Goal: Task Accomplishment & Management: Manage account settings

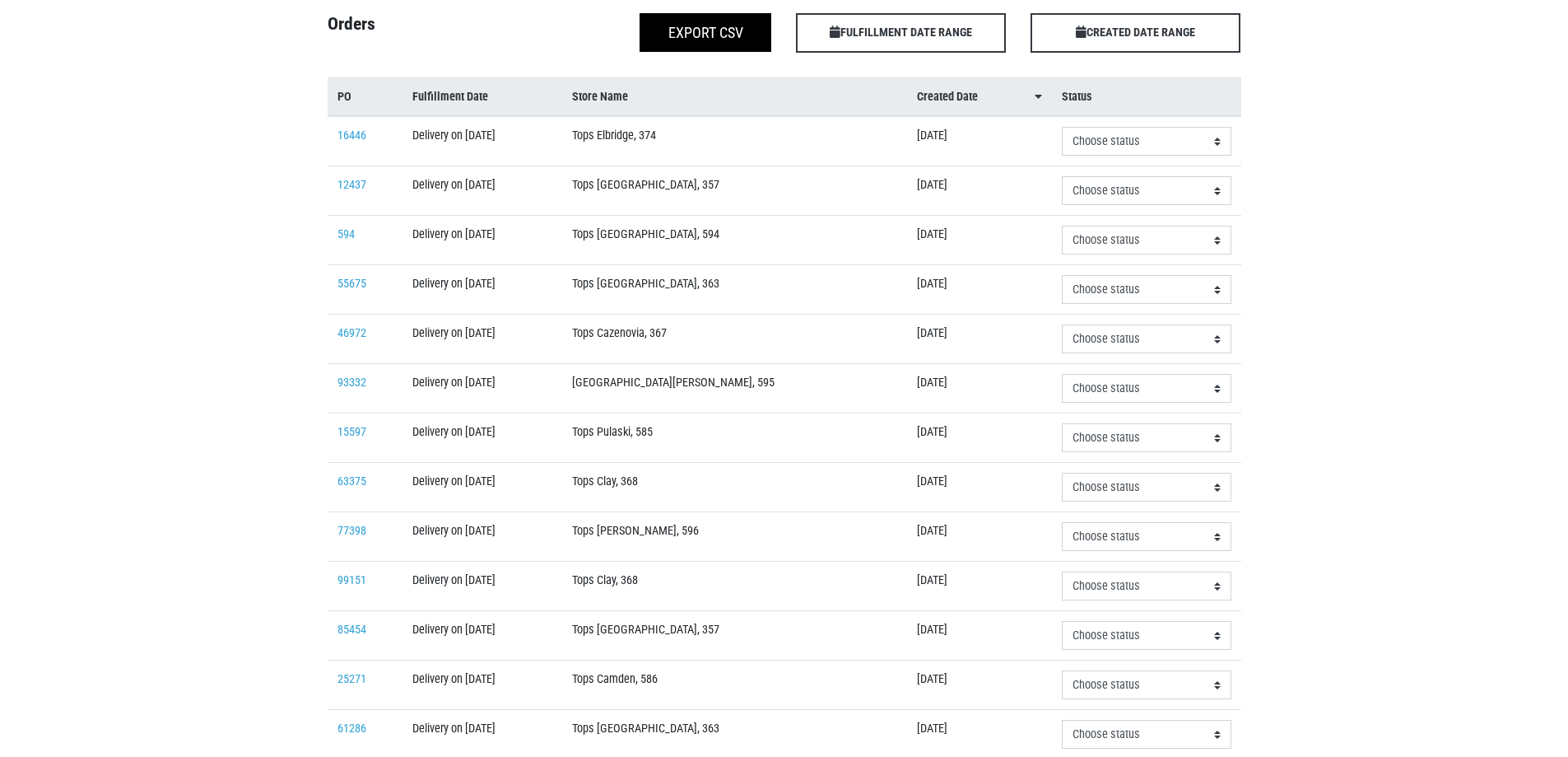
scroll to position [247, 0]
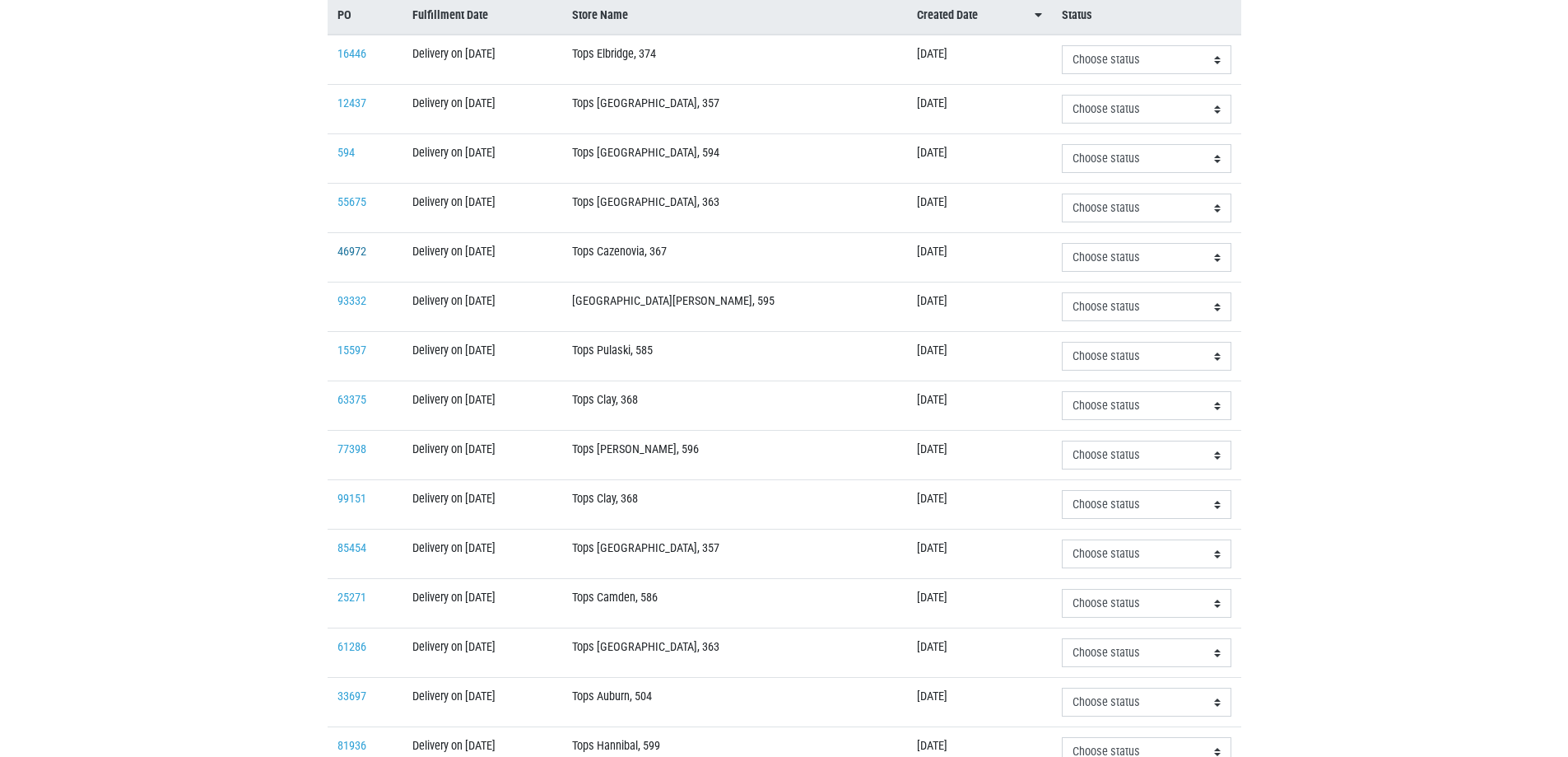
click at [359, 252] on link "46972" at bounding box center [352, 252] width 29 height 14
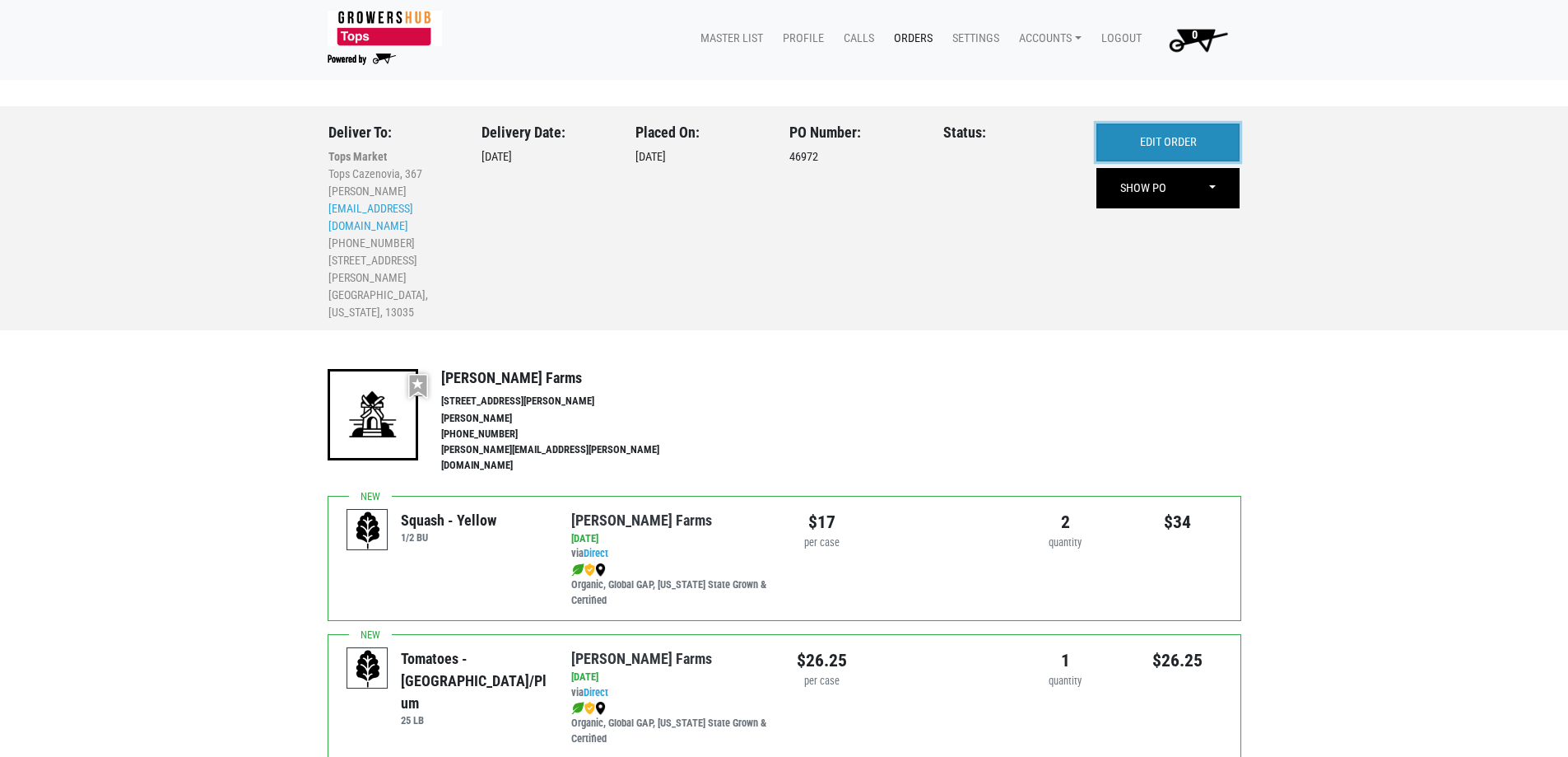
click at [1119, 134] on link "EDIT ORDER" at bounding box center [1168, 142] width 144 height 38
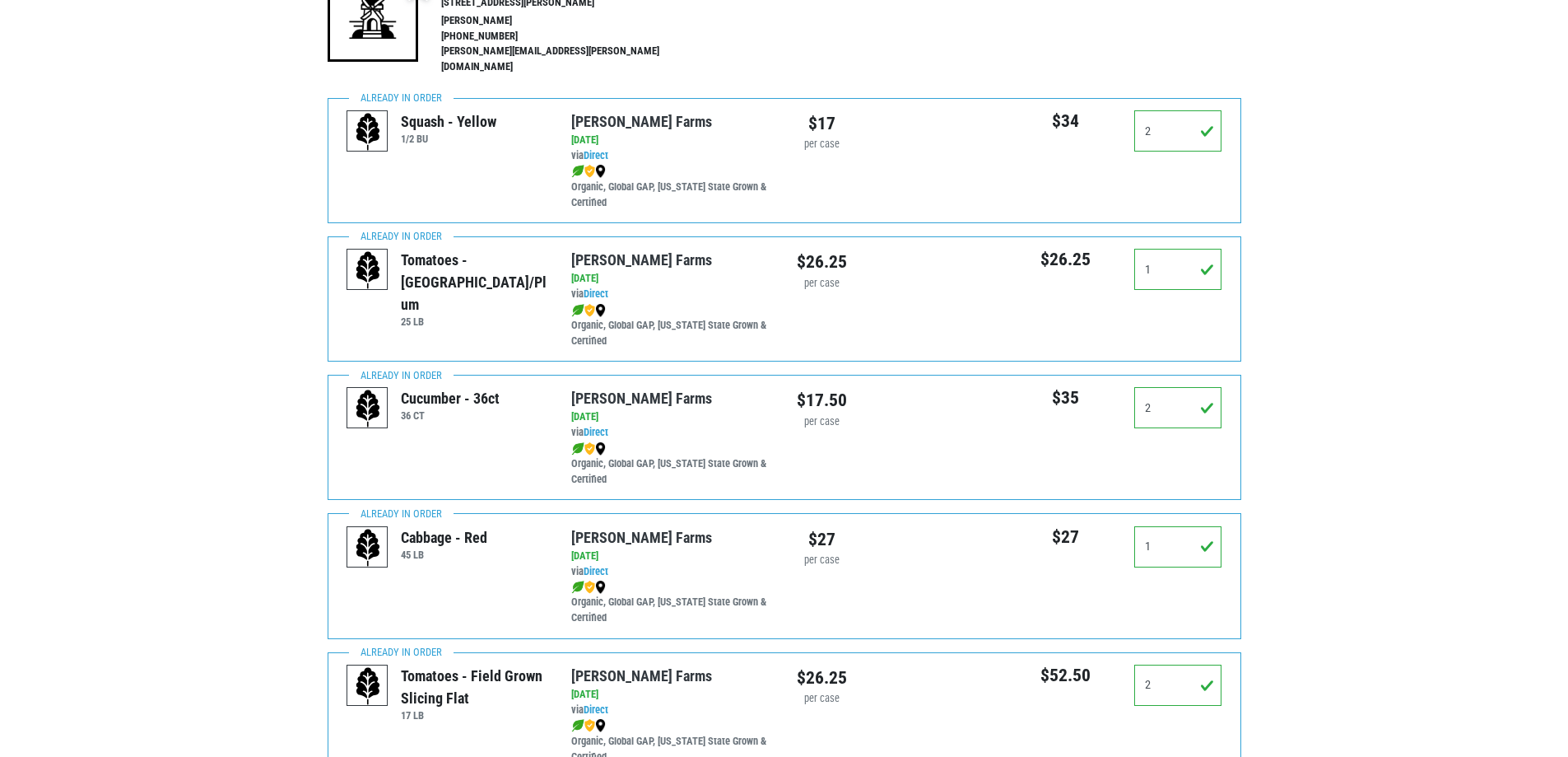
scroll to position [330, 0]
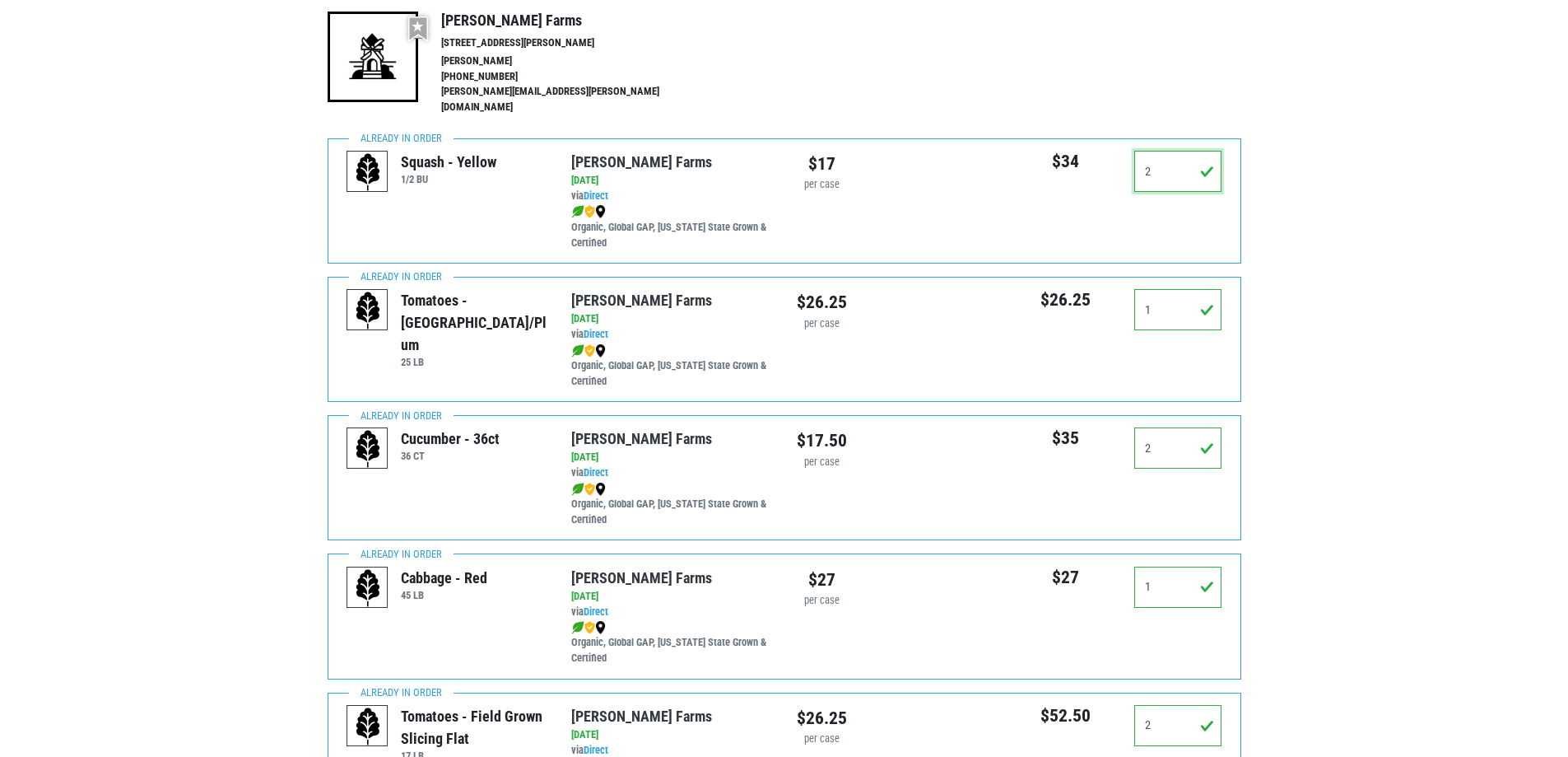
click at [1172, 171] on input "2" at bounding box center [1178, 171] width 88 height 41
click at [1173, 171] on input "2" at bounding box center [1178, 171] width 88 height 41
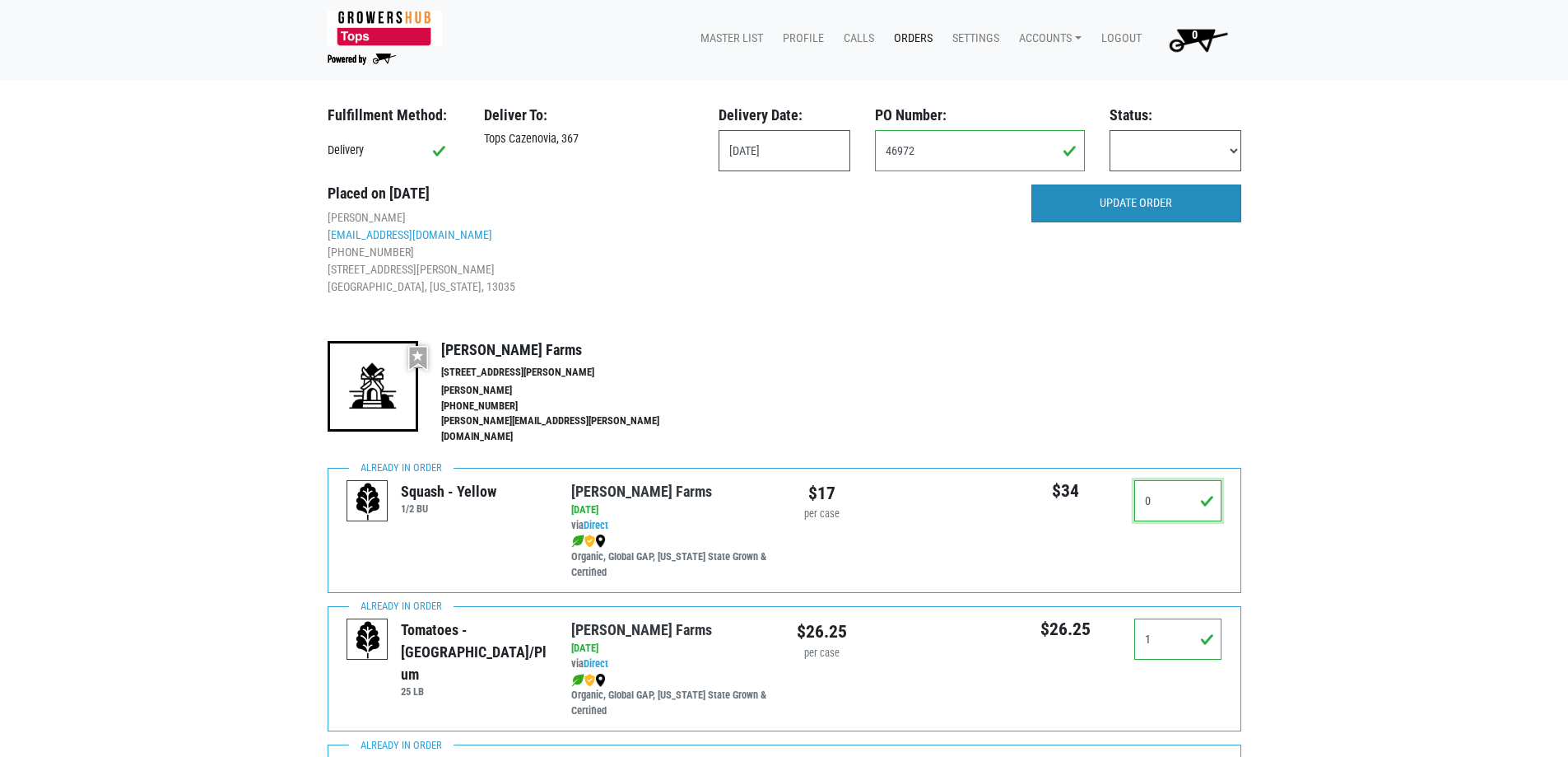
type input "0"
click at [1157, 204] on input "UPDATE ORDER" at bounding box center [1136, 203] width 210 height 38
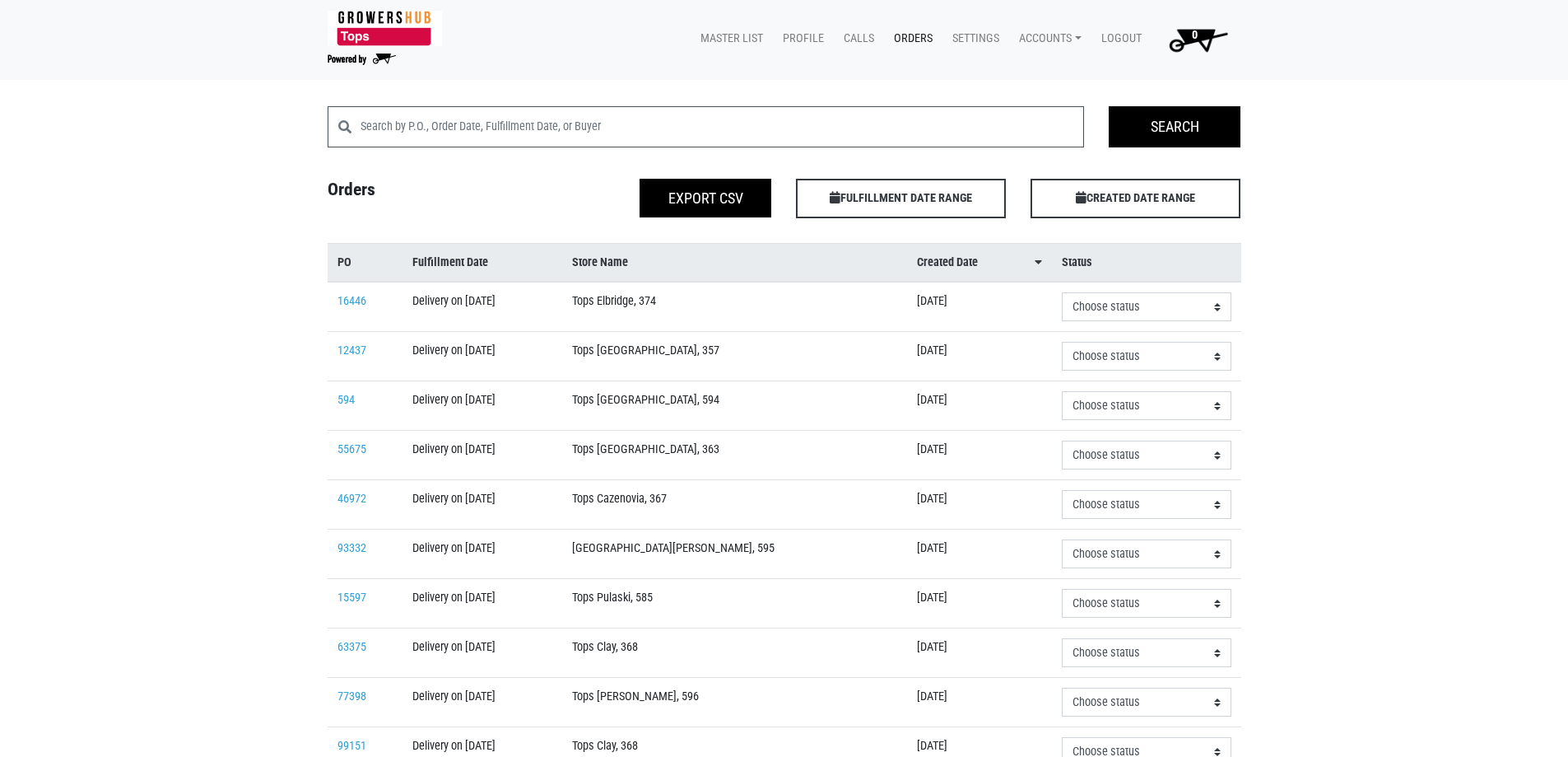
click at [354, 341] on td "12437" at bounding box center [365, 356] width 76 height 49
click at [353, 346] on link "12437" at bounding box center [352, 350] width 29 height 14
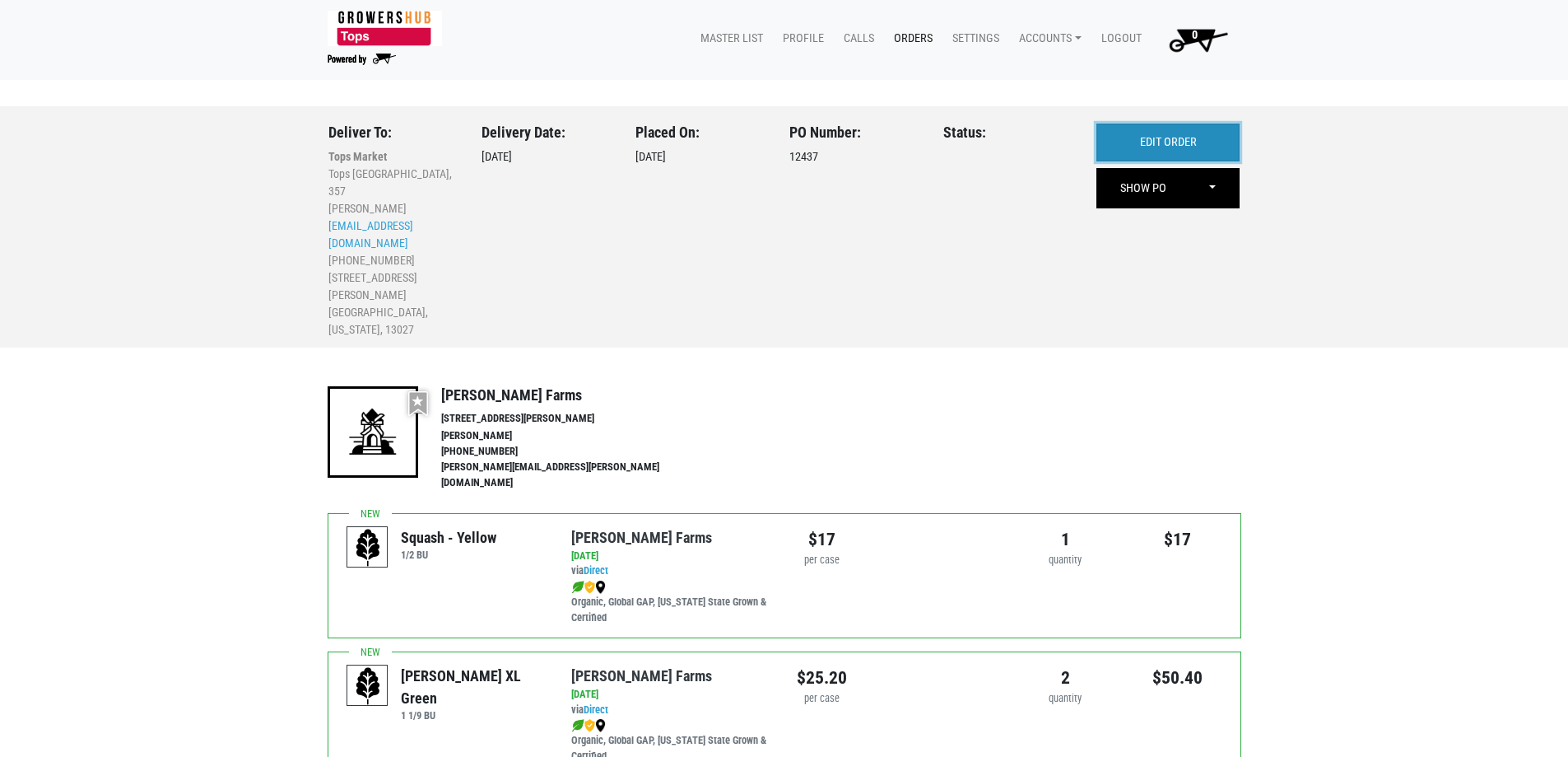
click at [1211, 131] on link "EDIT ORDER" at bounding box center [1168, 142] width 144 height 38
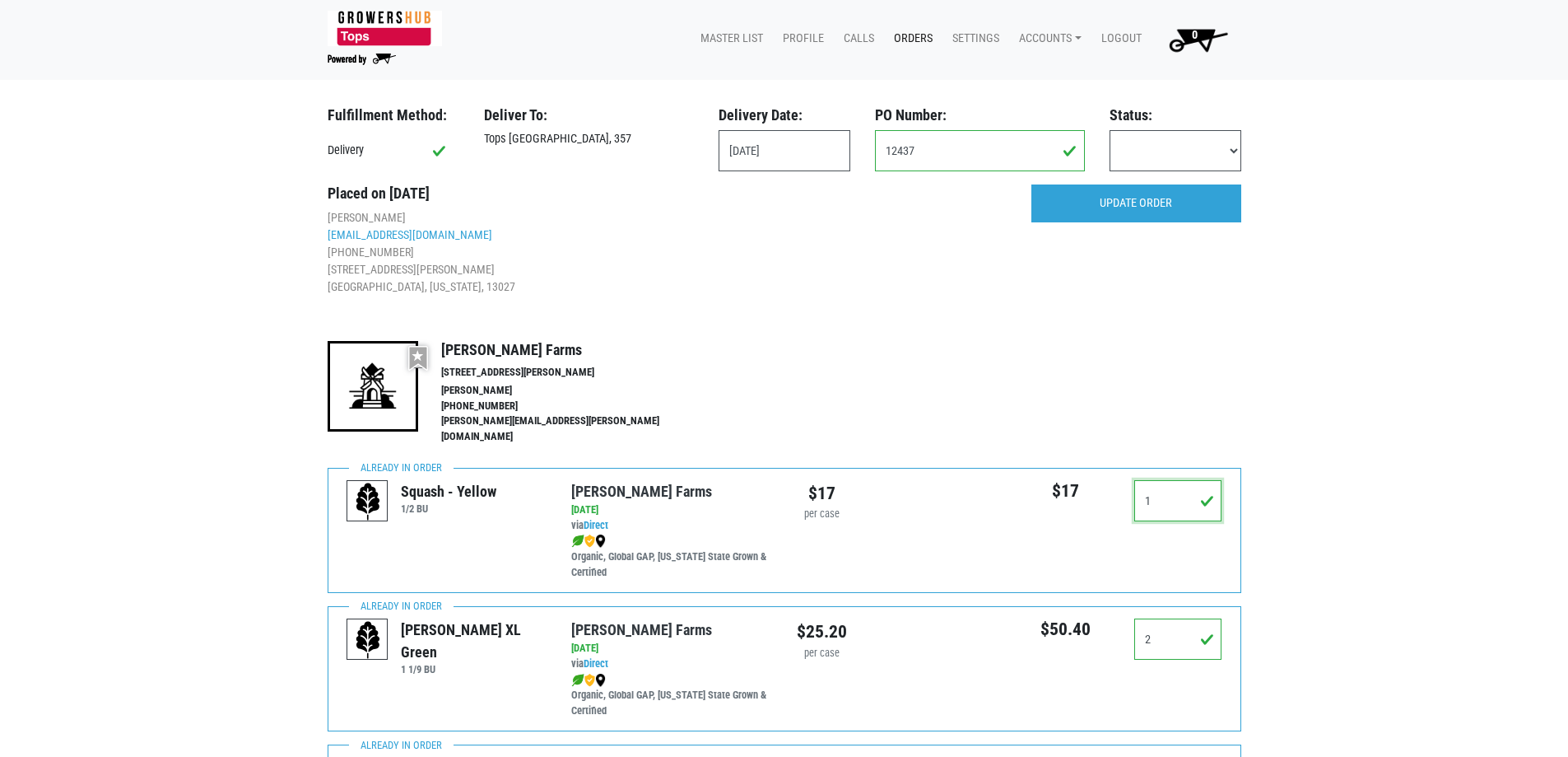
click at [1182, 480] on input "1" at bounding box center [1178, 500] width 88 height 41
type input "0"
click at [1188, 211] on input "UPDATE ORDER" at bounding box center [1136, 203] width 210 height 38
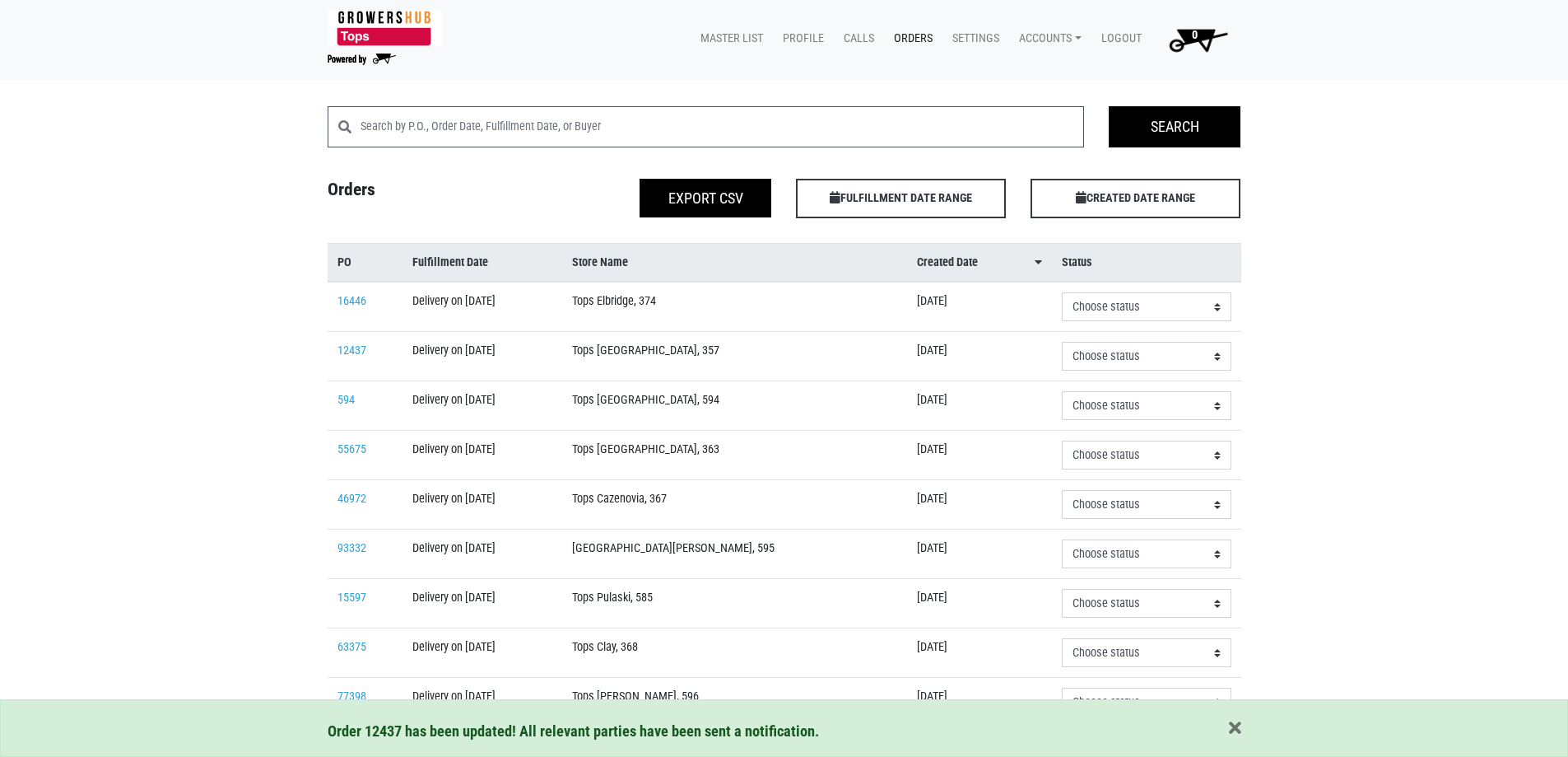
click at [916, 44] on link "Orders" at bounding box center [910, 39] width 59 height 31
click at [916, 39] on link "Orders" at bounding box center [910, 39] width 59 height 31
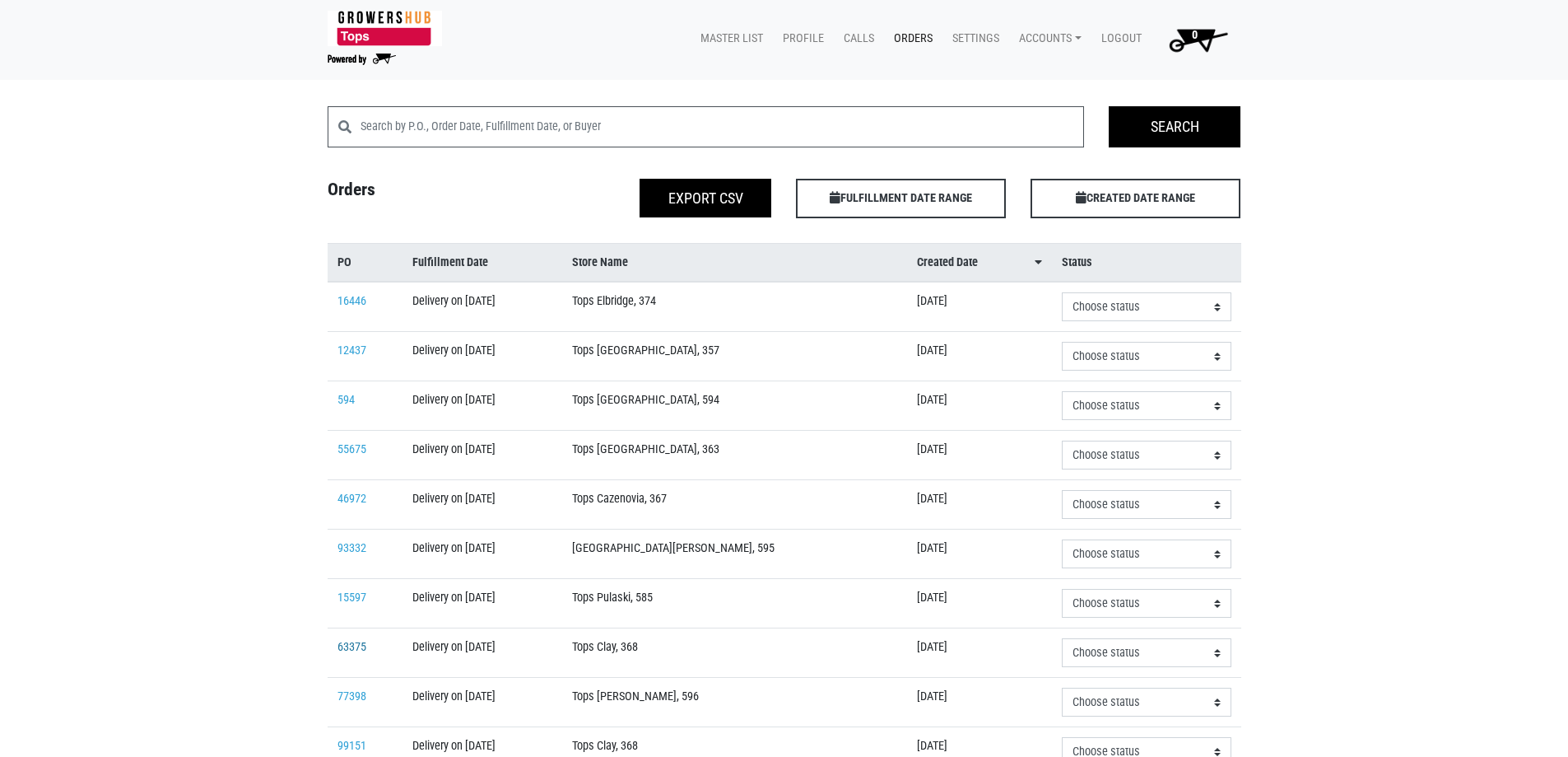
click at [341, 642] on link "63375" at bounding box center [352, 647] width 29 height 14
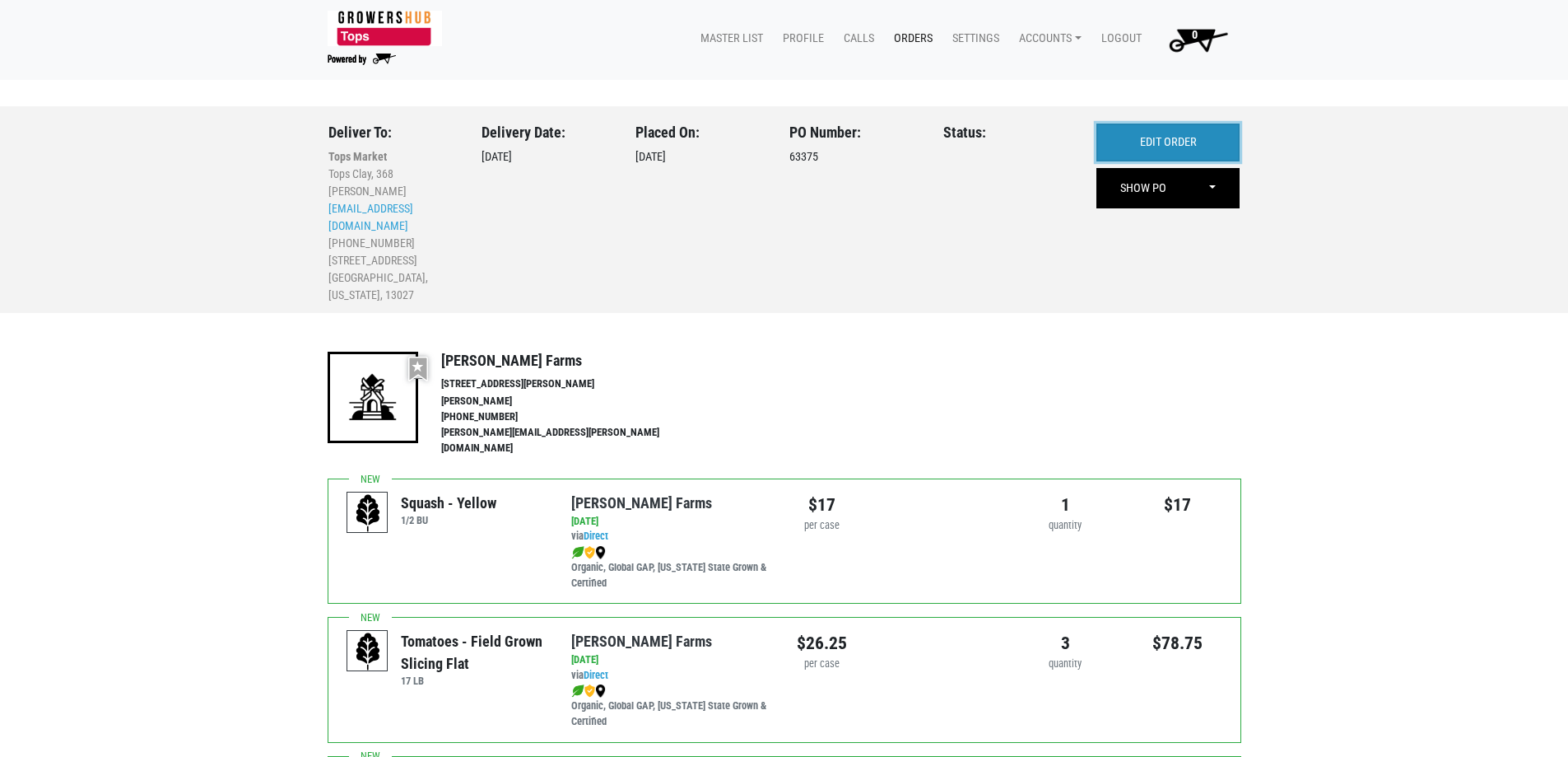
click at [1182, 146] on link "EDIT ORDER" at bounding box center [1168, 142] width 144 height 38
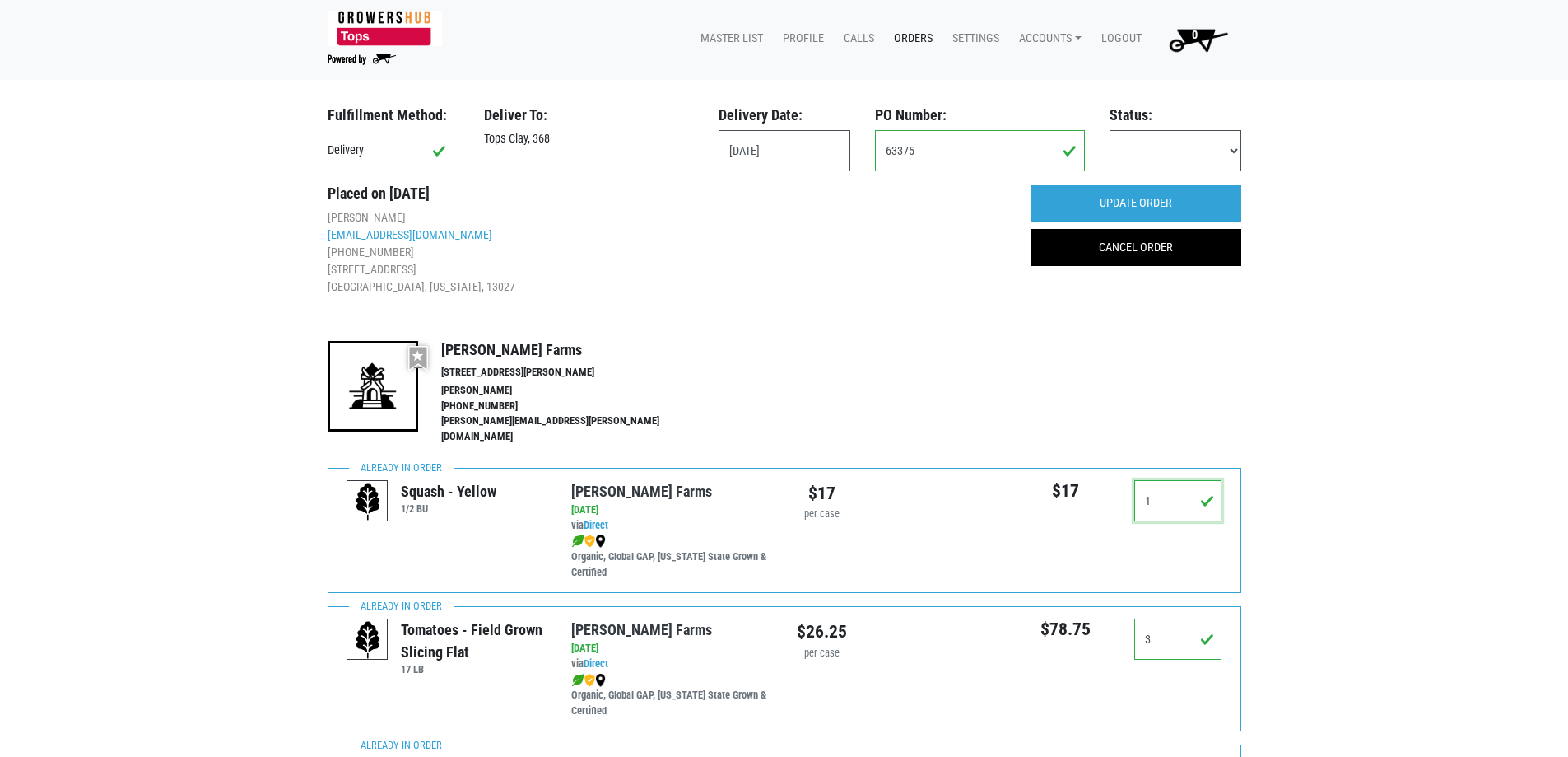
click at [1161, 480] on input "1" at bounding box center [1178, 500] width 88 height 41
click at [1159, 480] on input "1" at bounding box center [1178, 500] width 88 height 41
drag, startPoint x: 1157, startPoint y: 486, endPoint x: 1111, endPoint y: 497, distance: 47.3
click at [1111, 497] on div "$17 1" at bounding box center [1121, 507] width 225 height 54
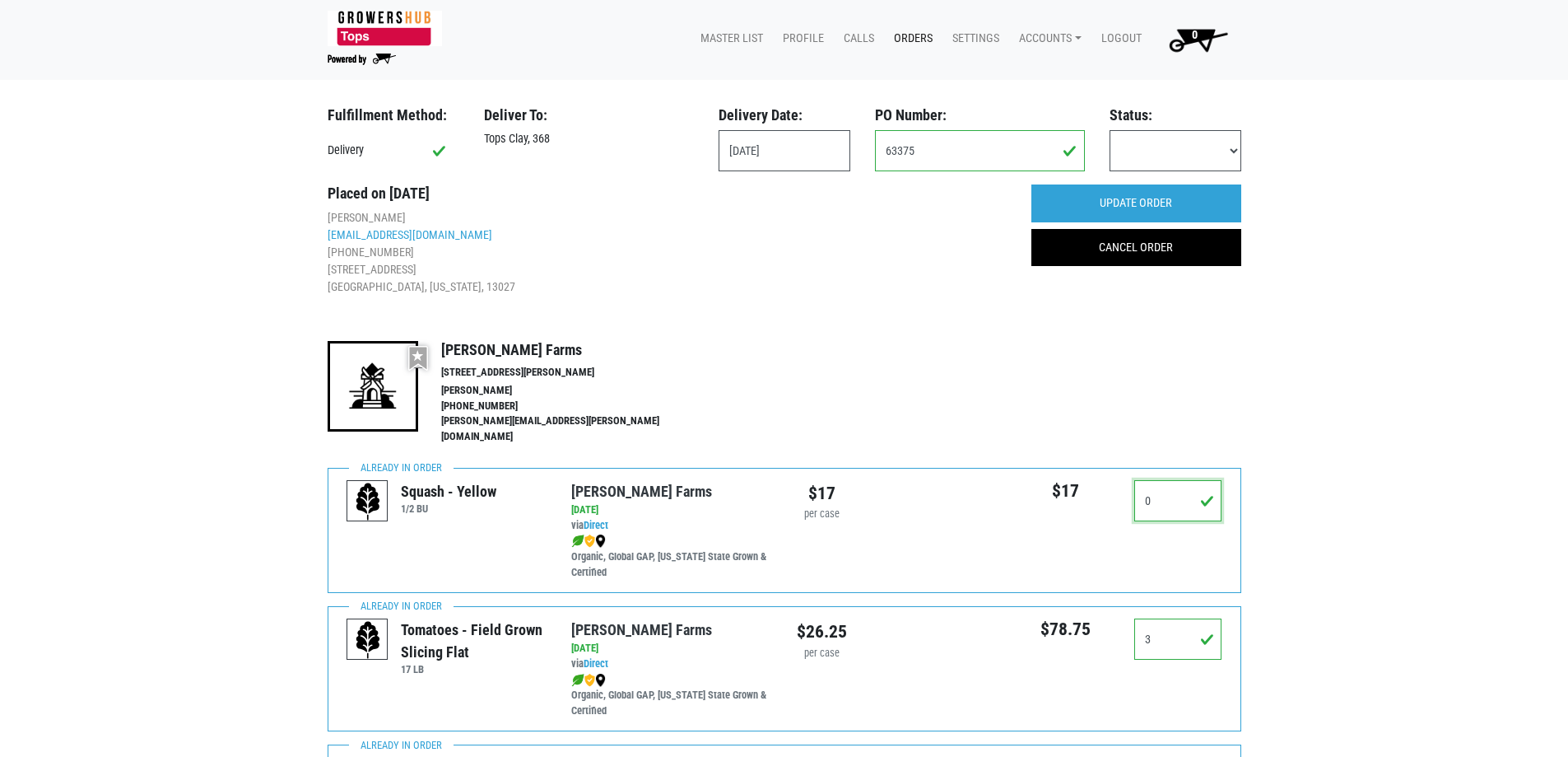
type input "0"
click at [1189, 176] on div "Received Refused Invoiced Paid" at bounding box center [1175, 157] width 156 height 54
click at [1183, 198] on input "UPDATE ORDER" at bounding box center [1136, 203] width 210 height 38
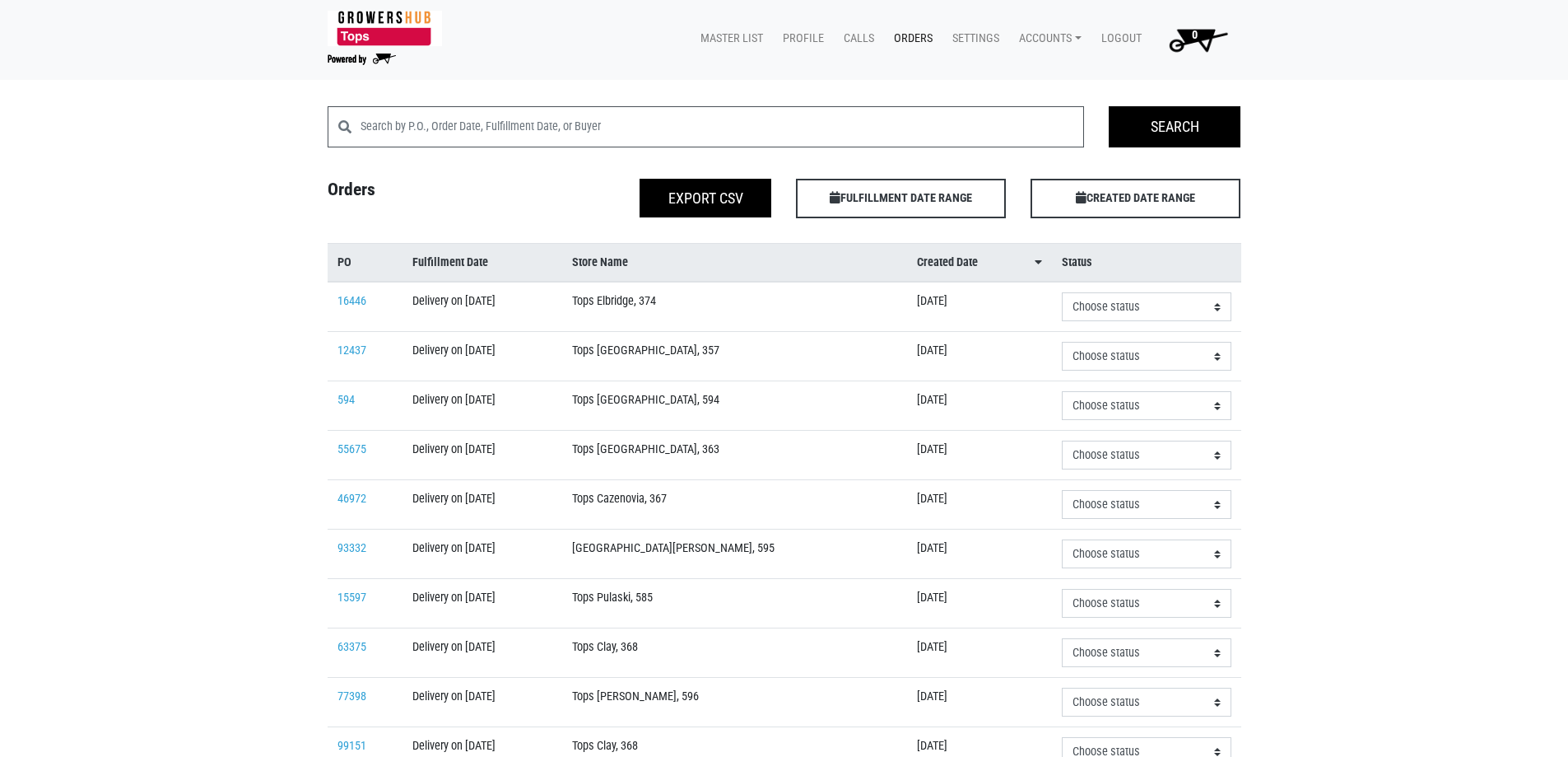
scroll to position [82, 0]
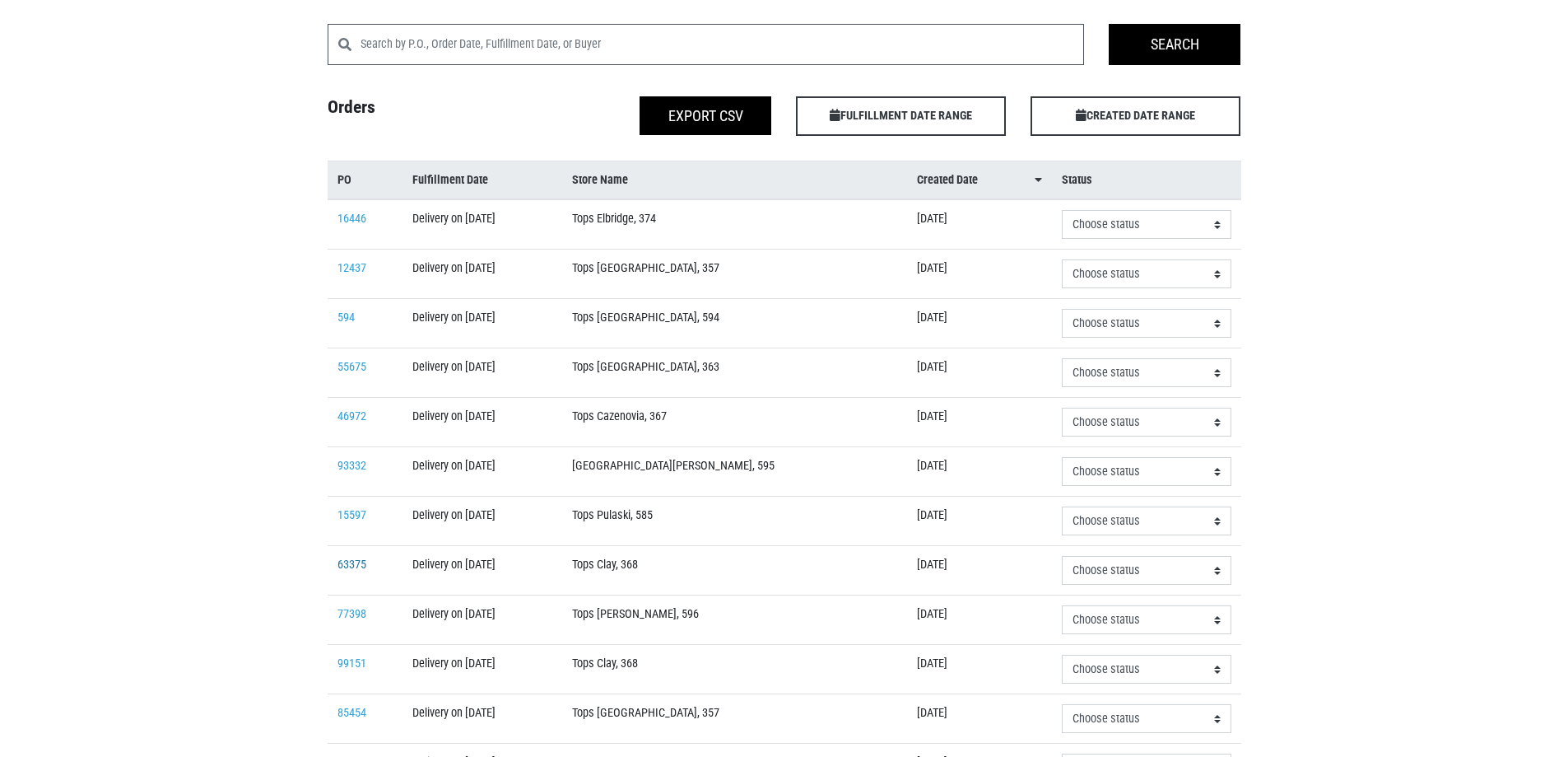
click at [353, 561] on link "63375" at bounding box center [352, 564] width 29 height 14
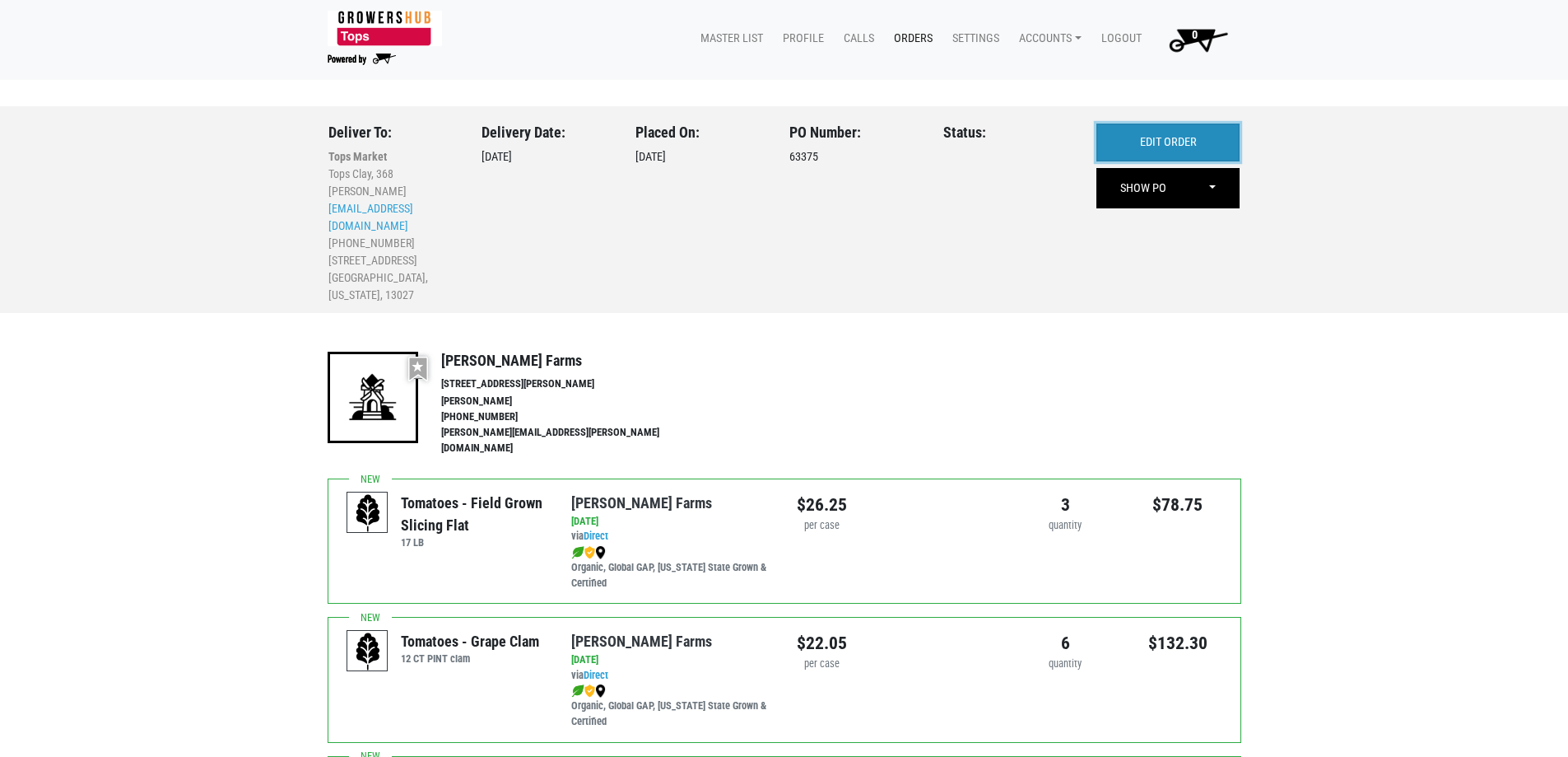
click at [1198, 151] on link "EDIT ORDER" at bounding box center [1168, 142] width 144 height 38
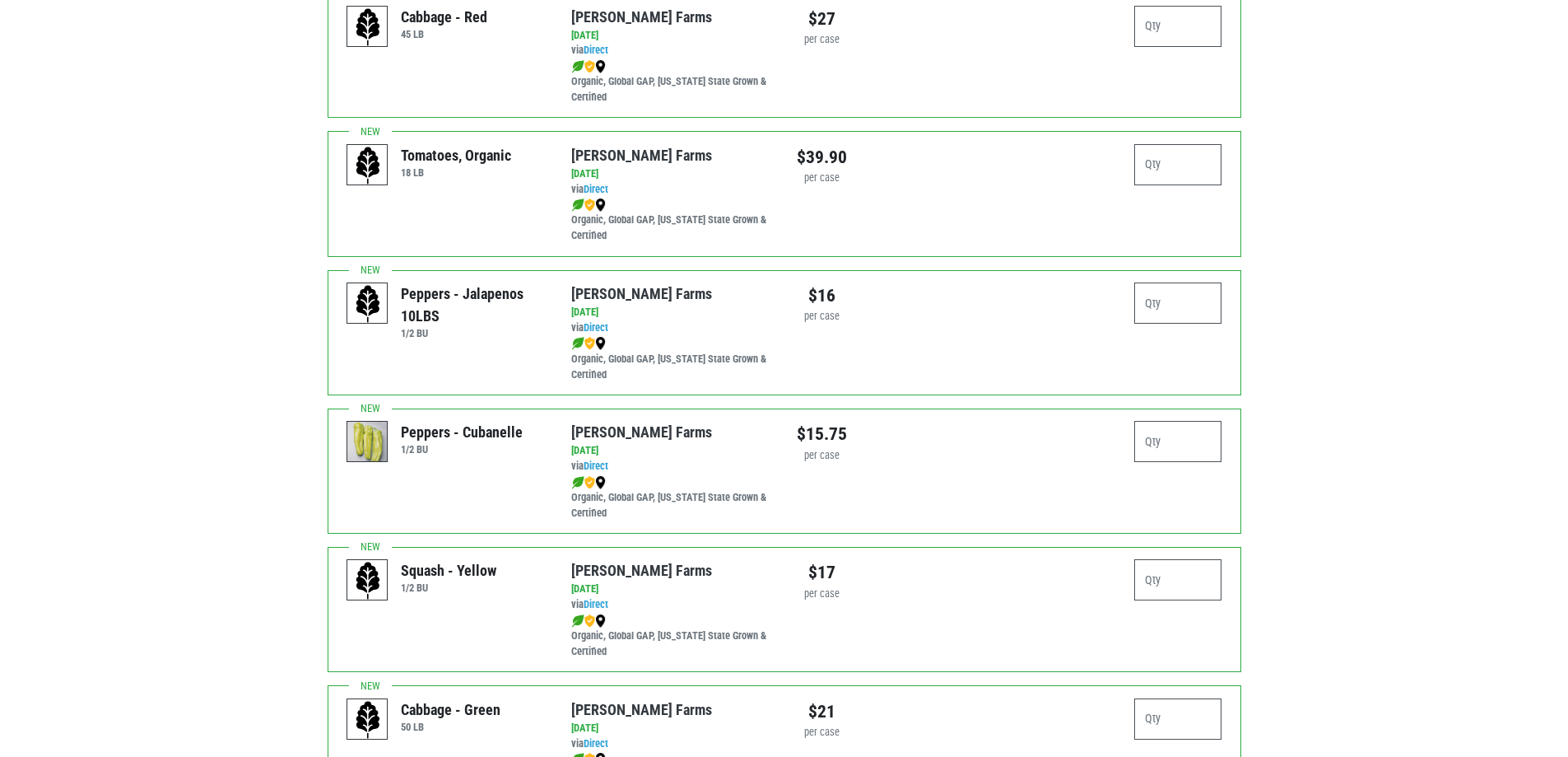
scroll to position [2636, 0]
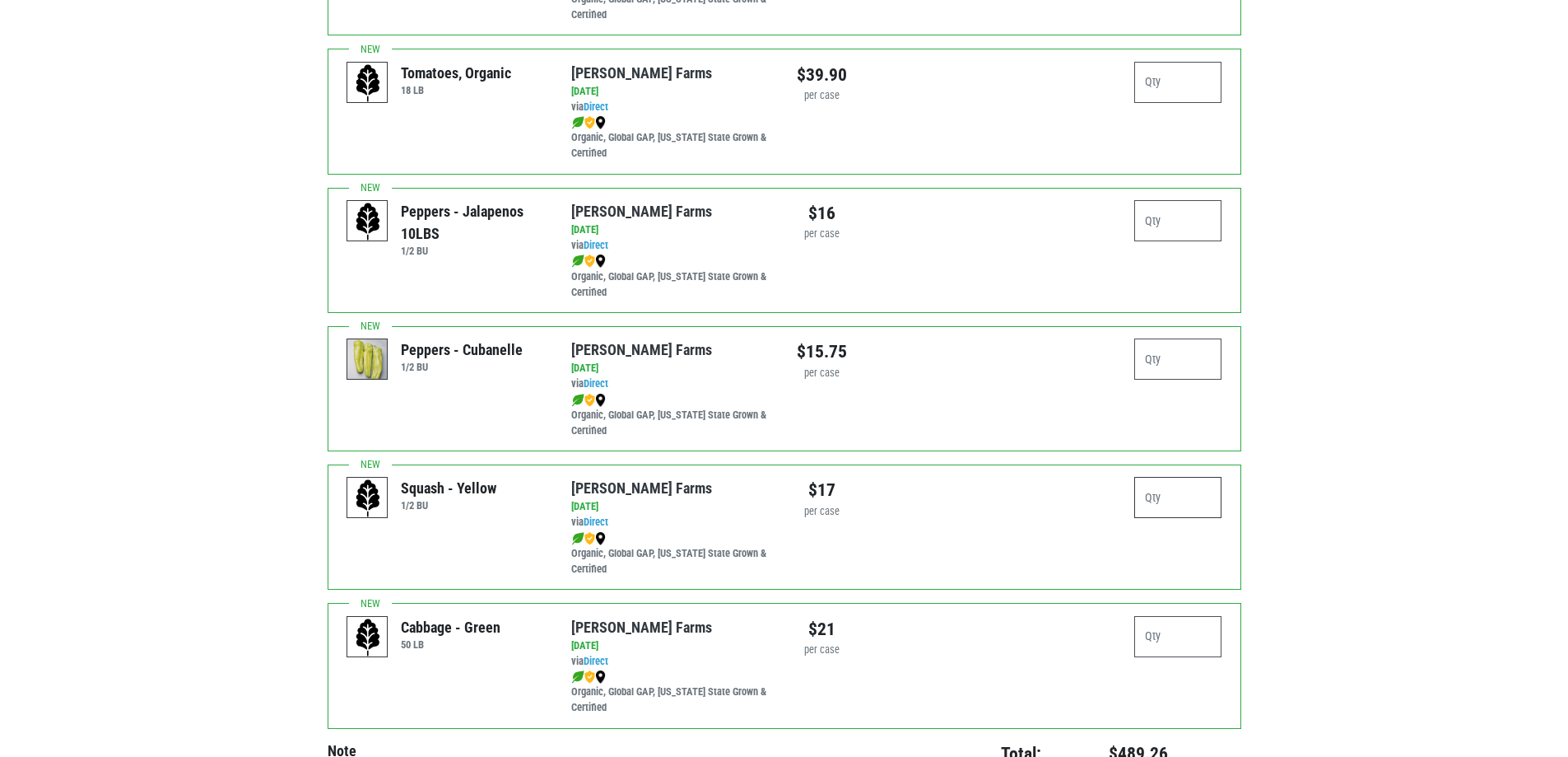
click at [1204, 477] on input "number" at bounding box center [1178, 498] width 88 height 41
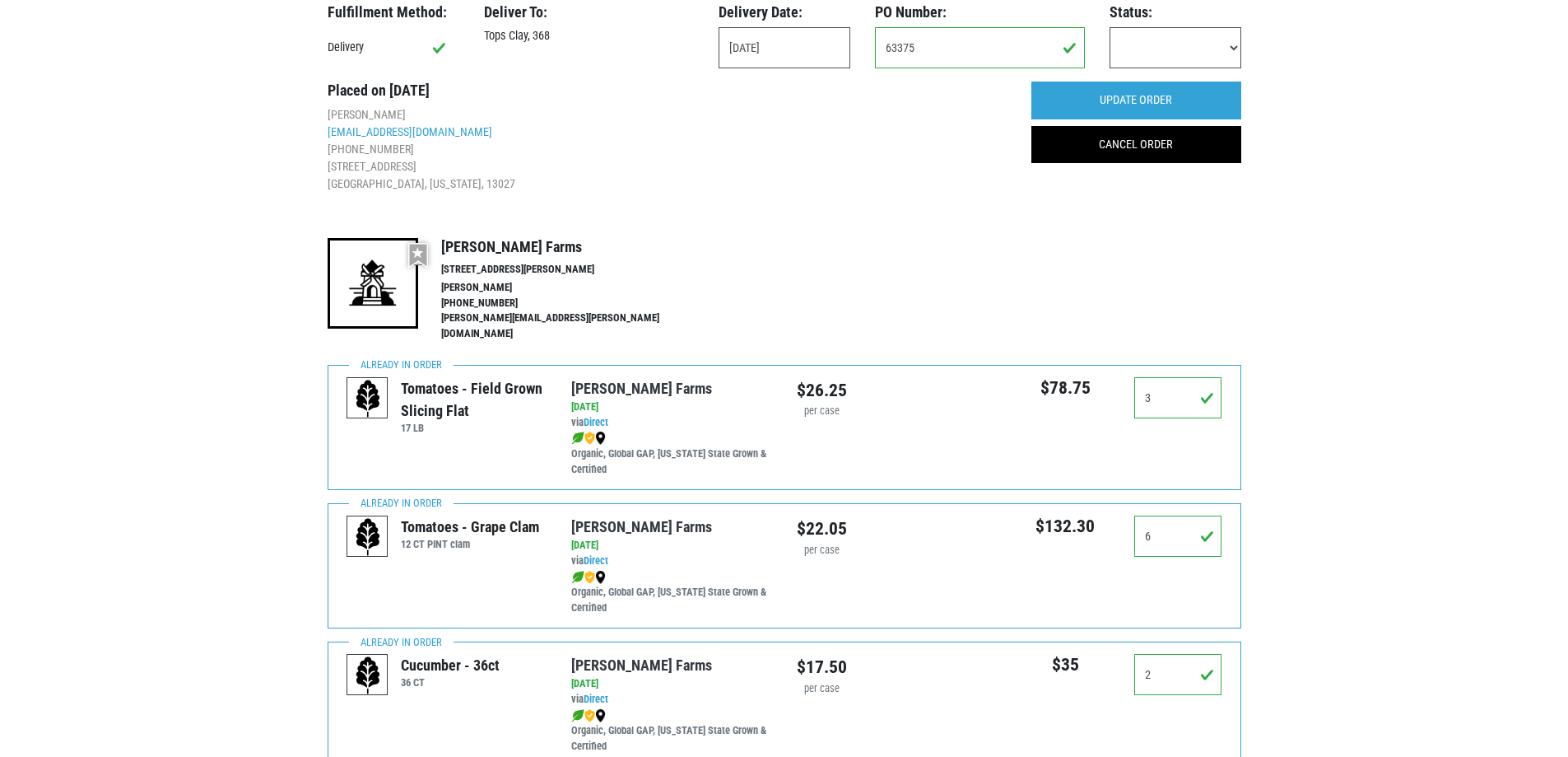
scroll to position [0, 0]
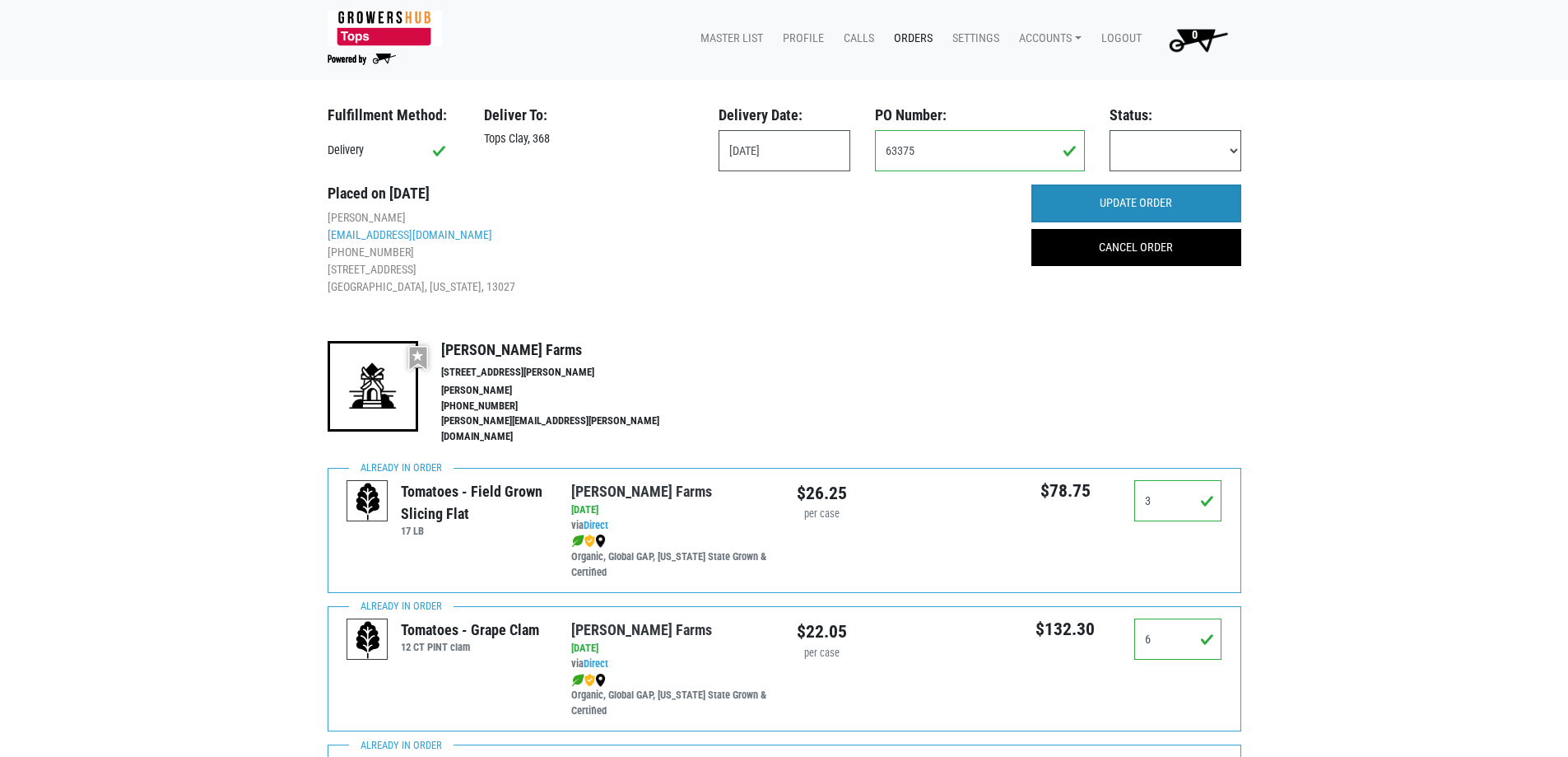
type input "1"
click at [1180, 211] on input "UPDATE ORDER" at bounding box center [1136, 203] width 210 height 38
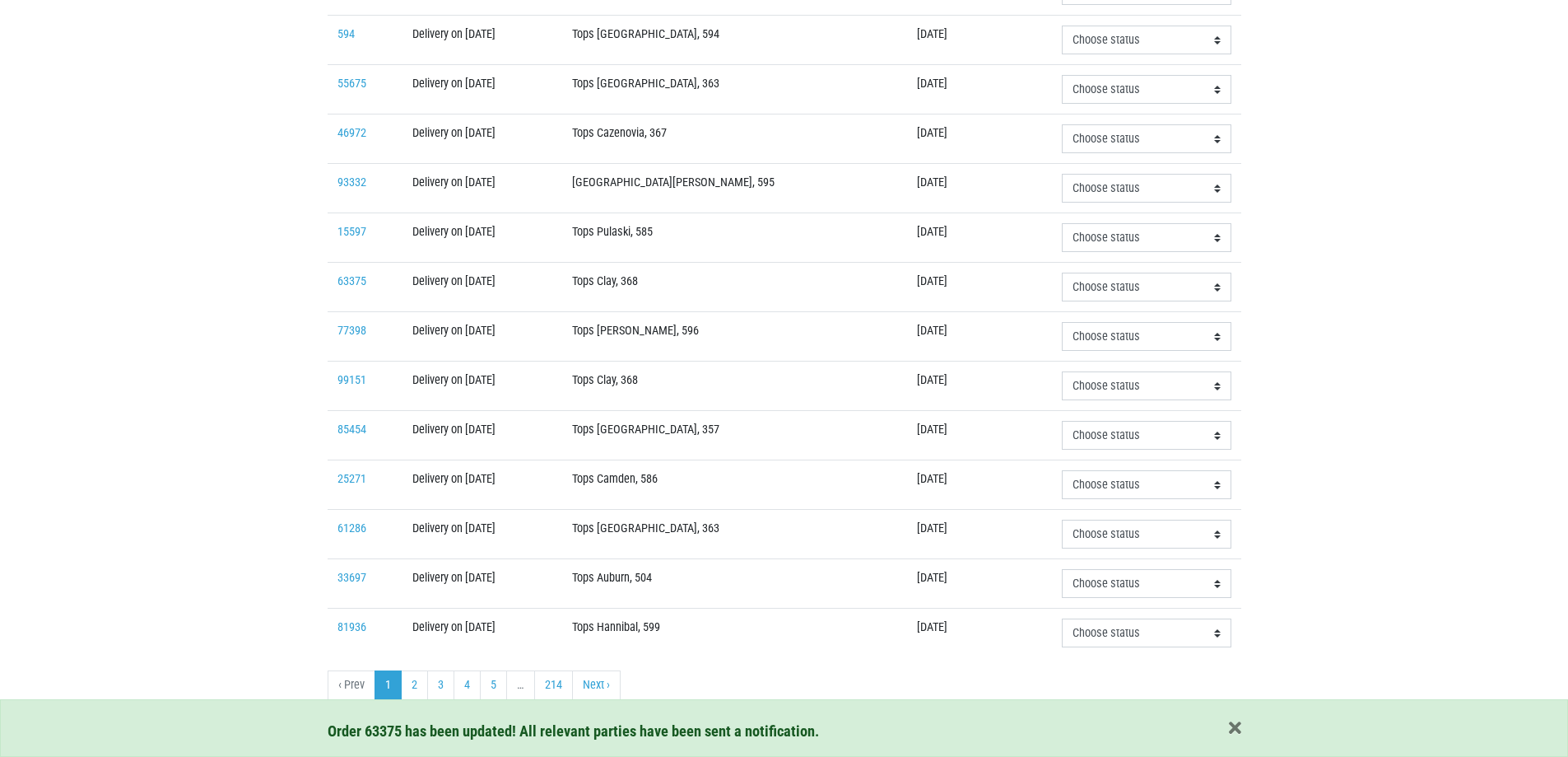
scroll to position [383, 0]
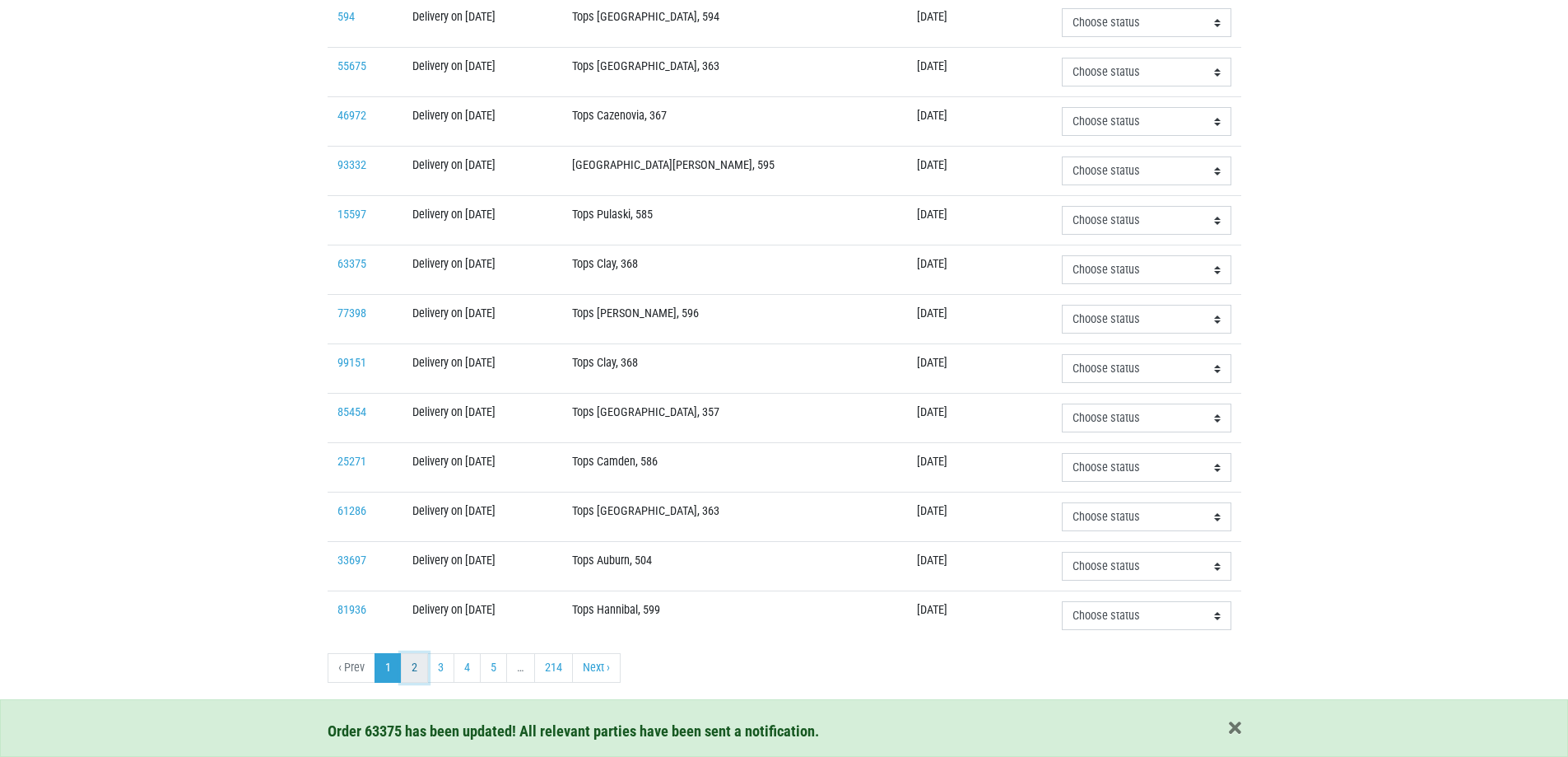
click at [414, 668] on link "2" at bounding box center [414, 667] width 27 height 30
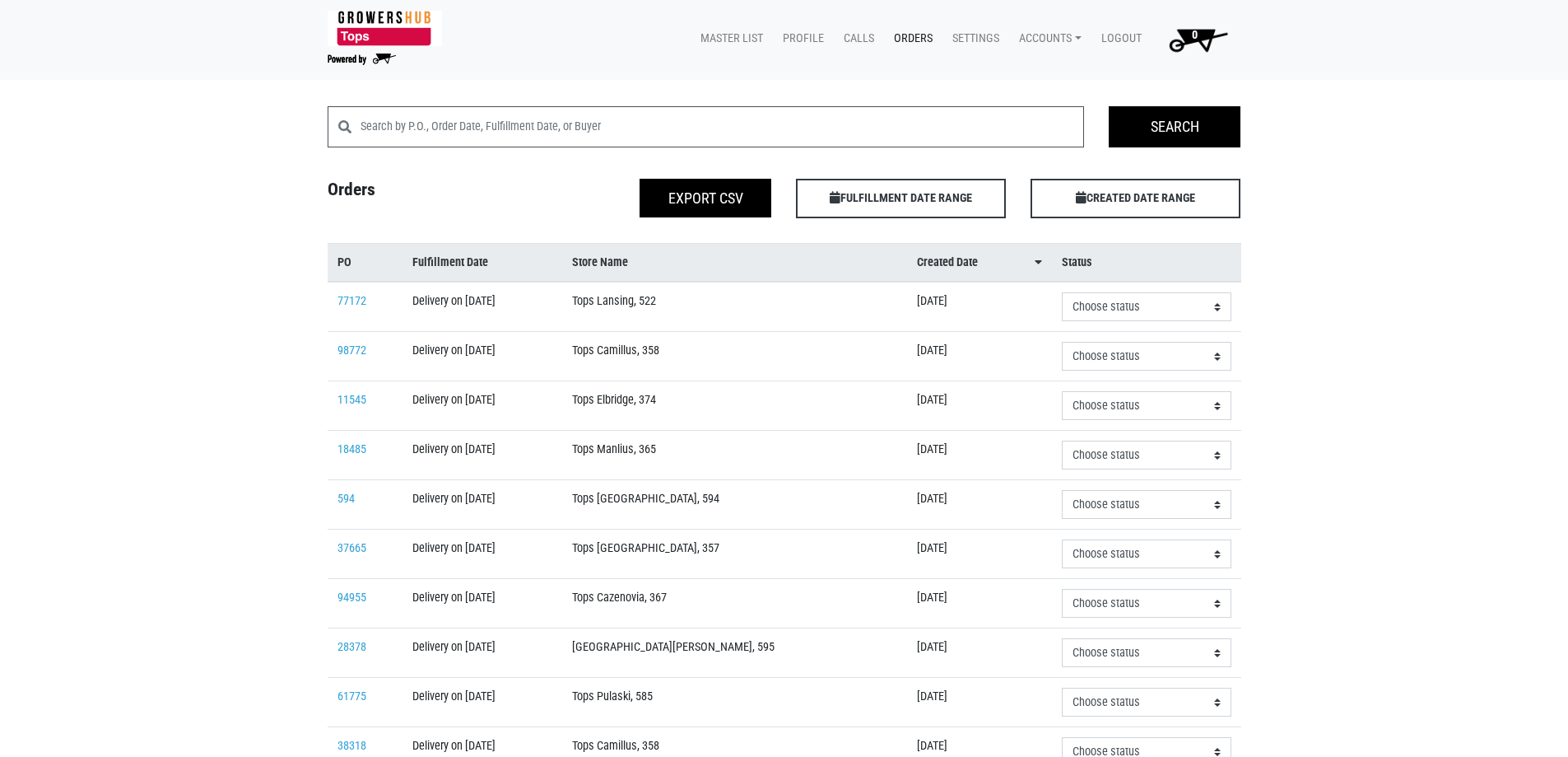
click at [1537, 480] on div "Search Search Orders Export CSV FULFILLMENT DATE RANGE Apply CREATED DATE RANGE…" at bounding box center [784, 623] width 1568 height 1035
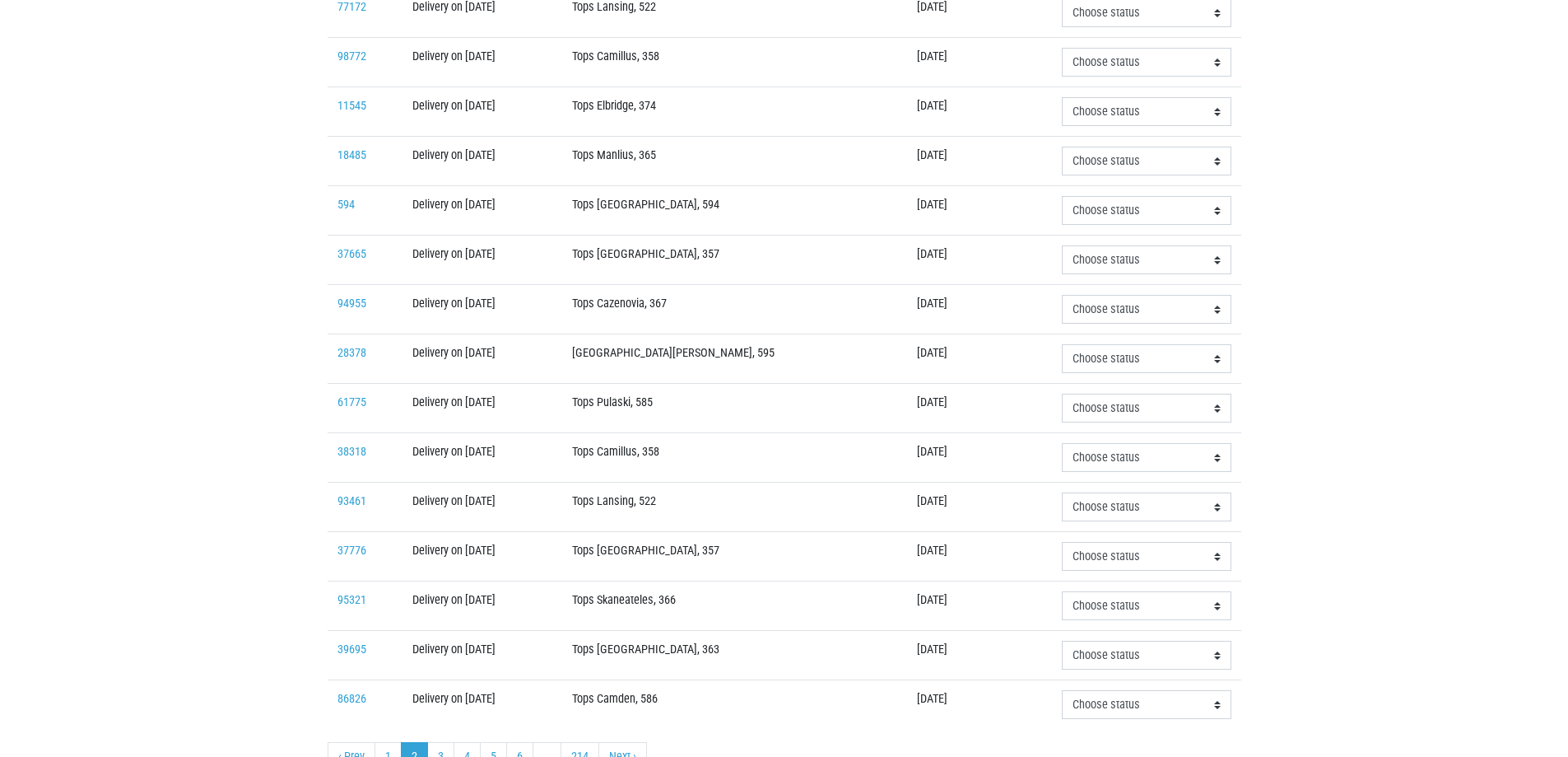
scroll to position [330, 0]
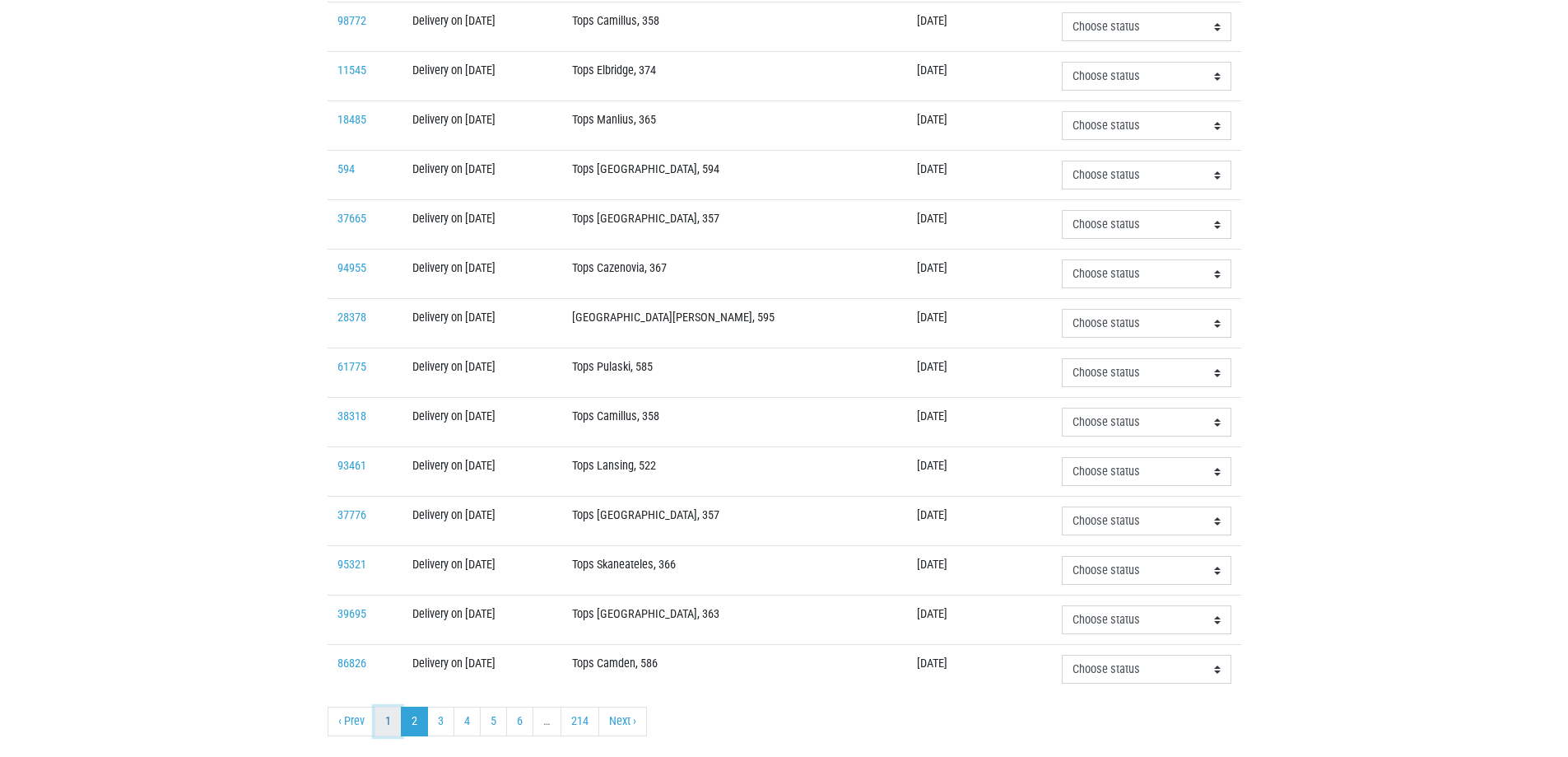
click at [390, 717] on link "1" at bounding box center [388, 721] width 27 height 30
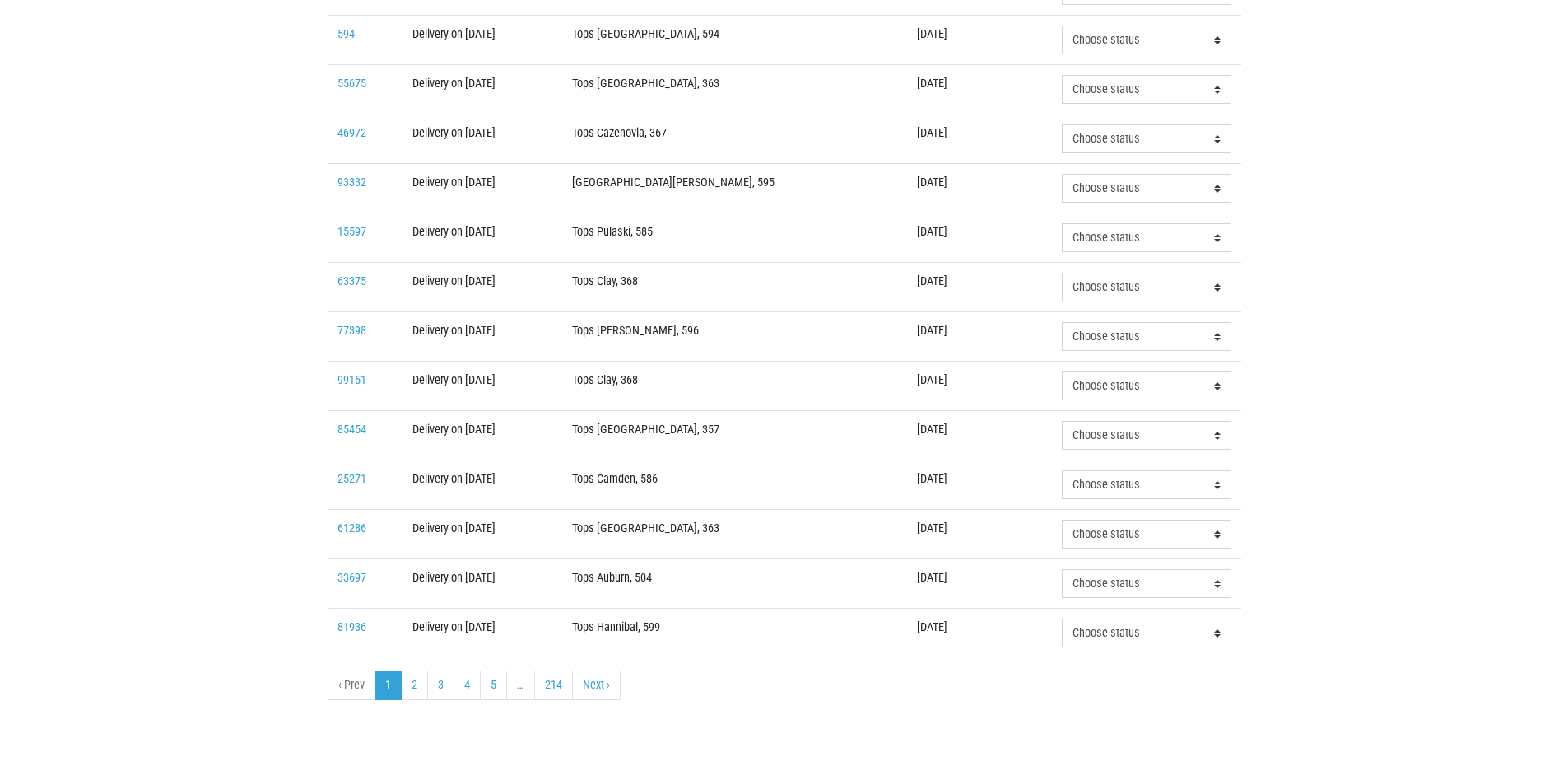
scroll to position [383, 0]
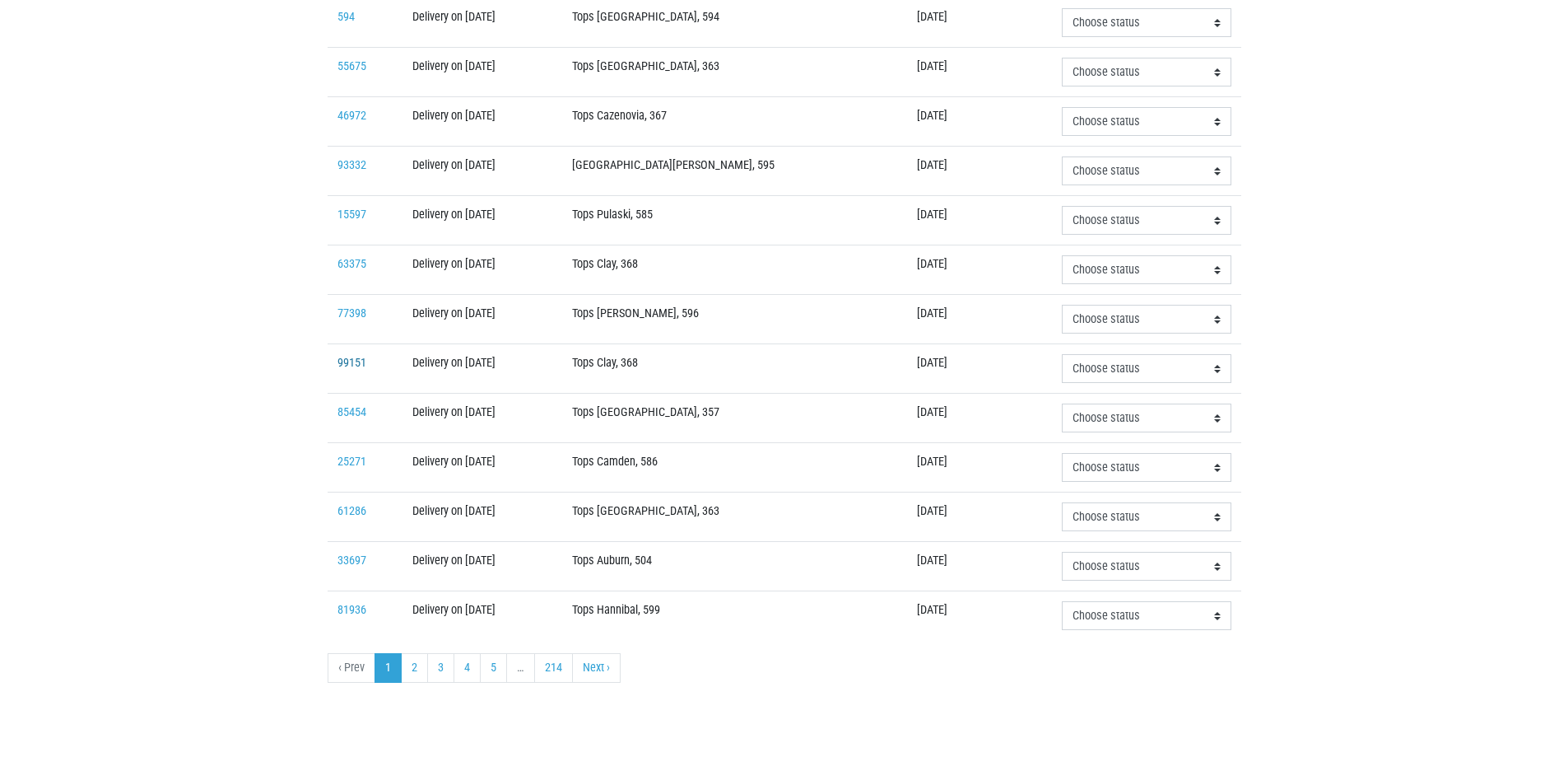
click at [344, 364] on link "99151" at bounding box center [352, 363] width 29 height 14
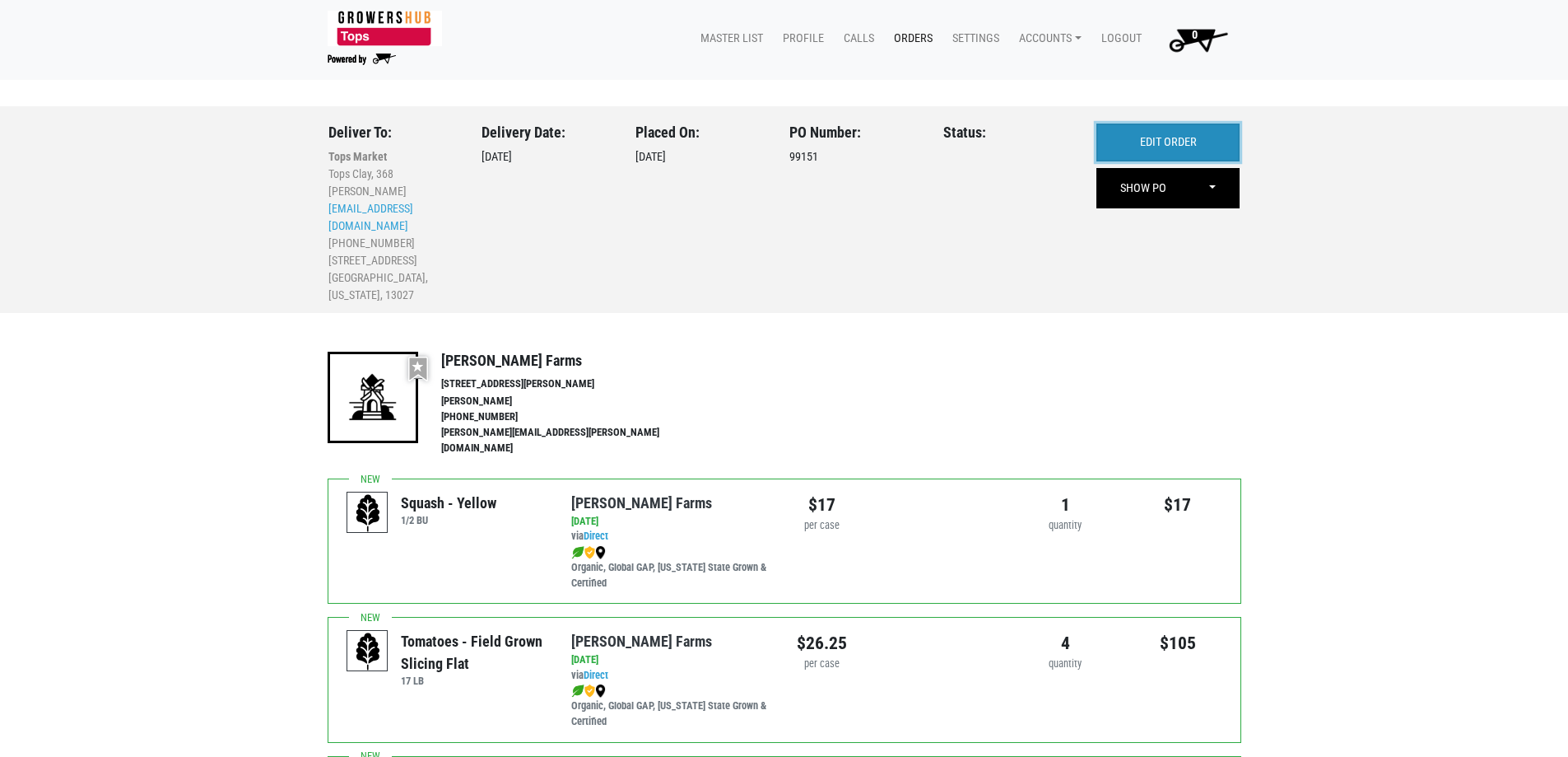
click at [1207, 141] on link "EDIT ORDER" at bounding box center [1168, 142] width 144 height 38
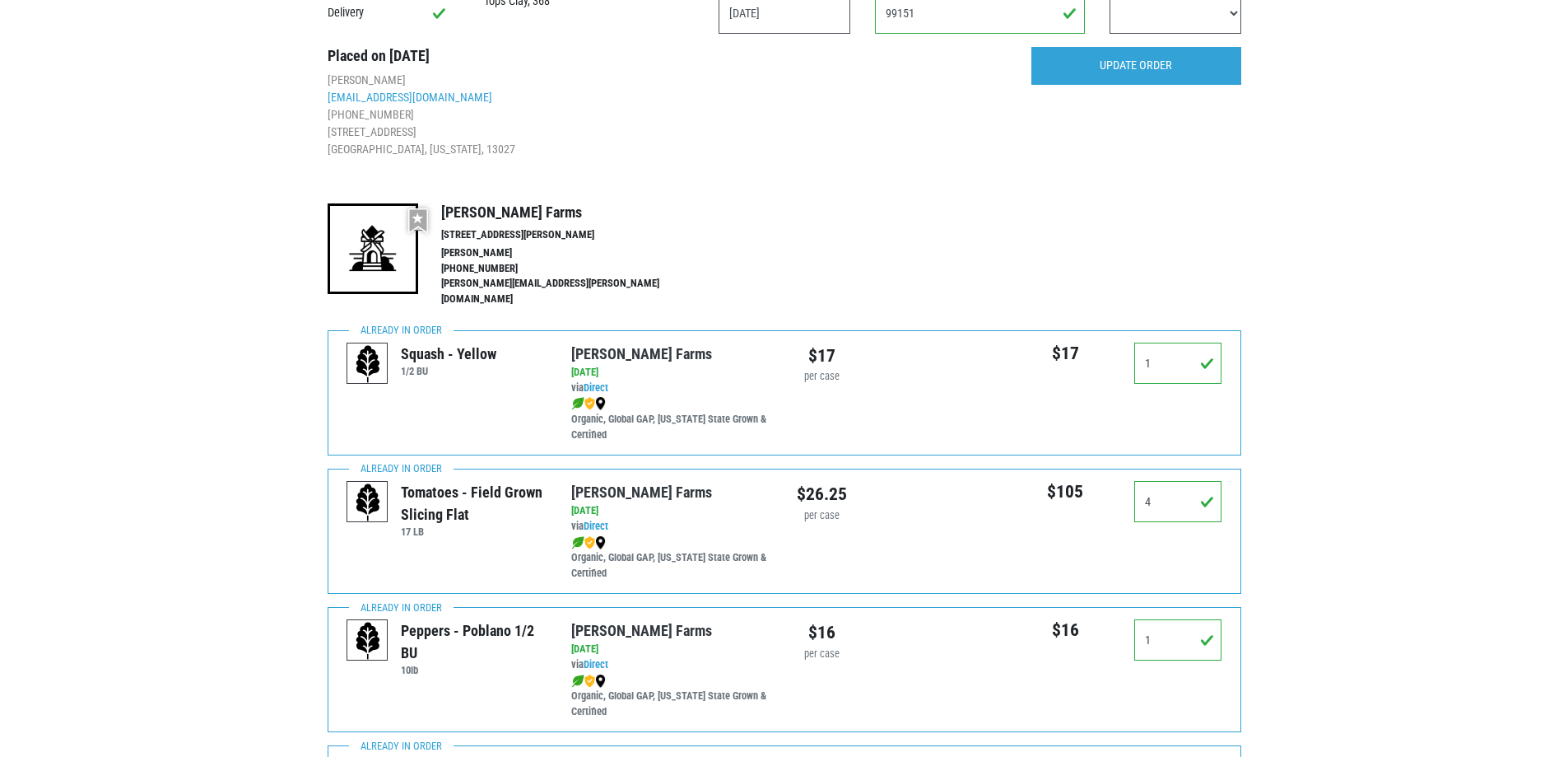
scroll to position [165, 0]
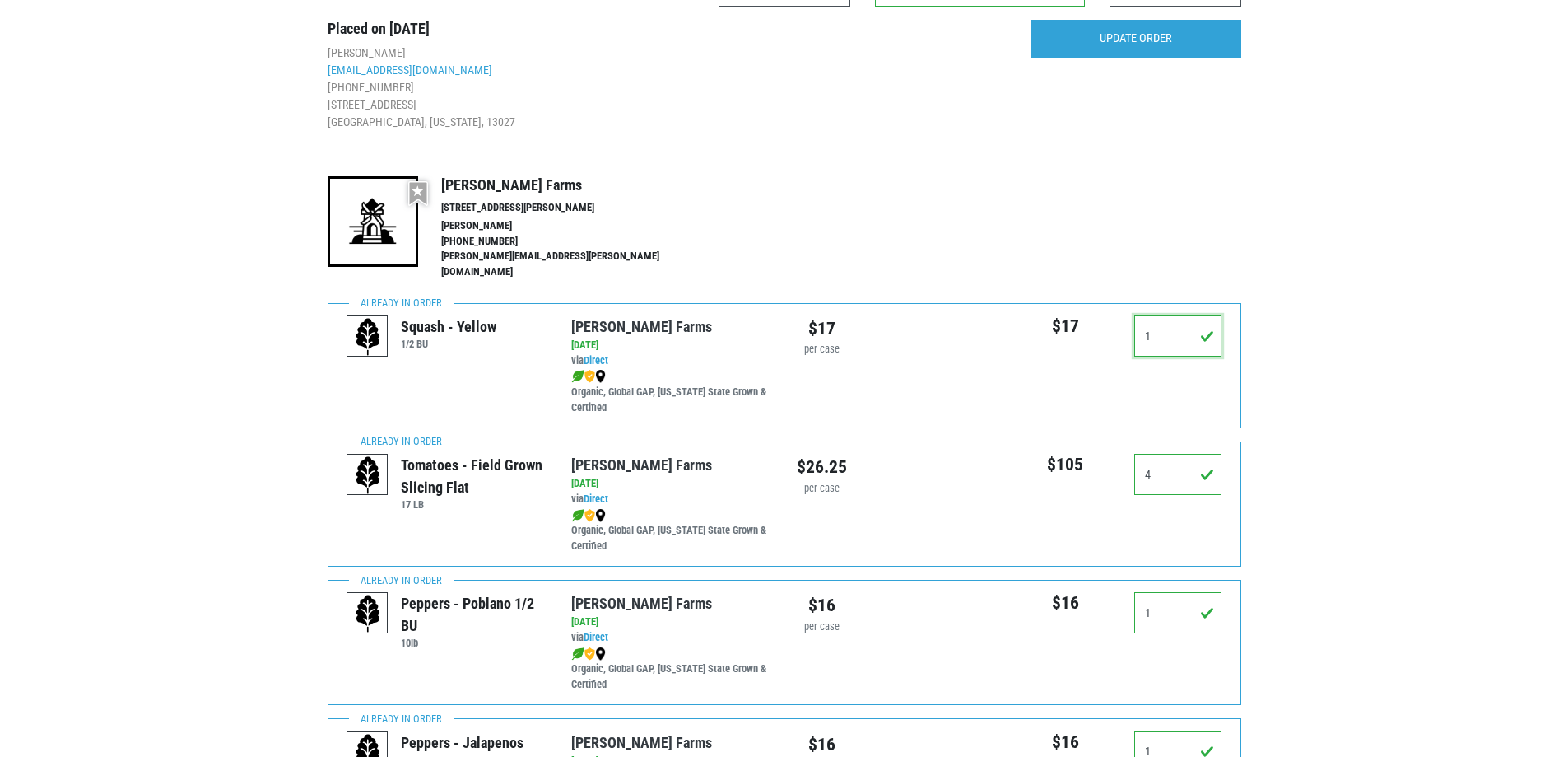
click at [1177, 321] on input "1" at bounding box center [1178, 336] width 88 height 41
click at [1177, 322] on input "1" at bounding box center [1178, 336] width 88 height 41
click at [1178, 322] on input "1" at bounding box center [1178, 336] width 88 height 41
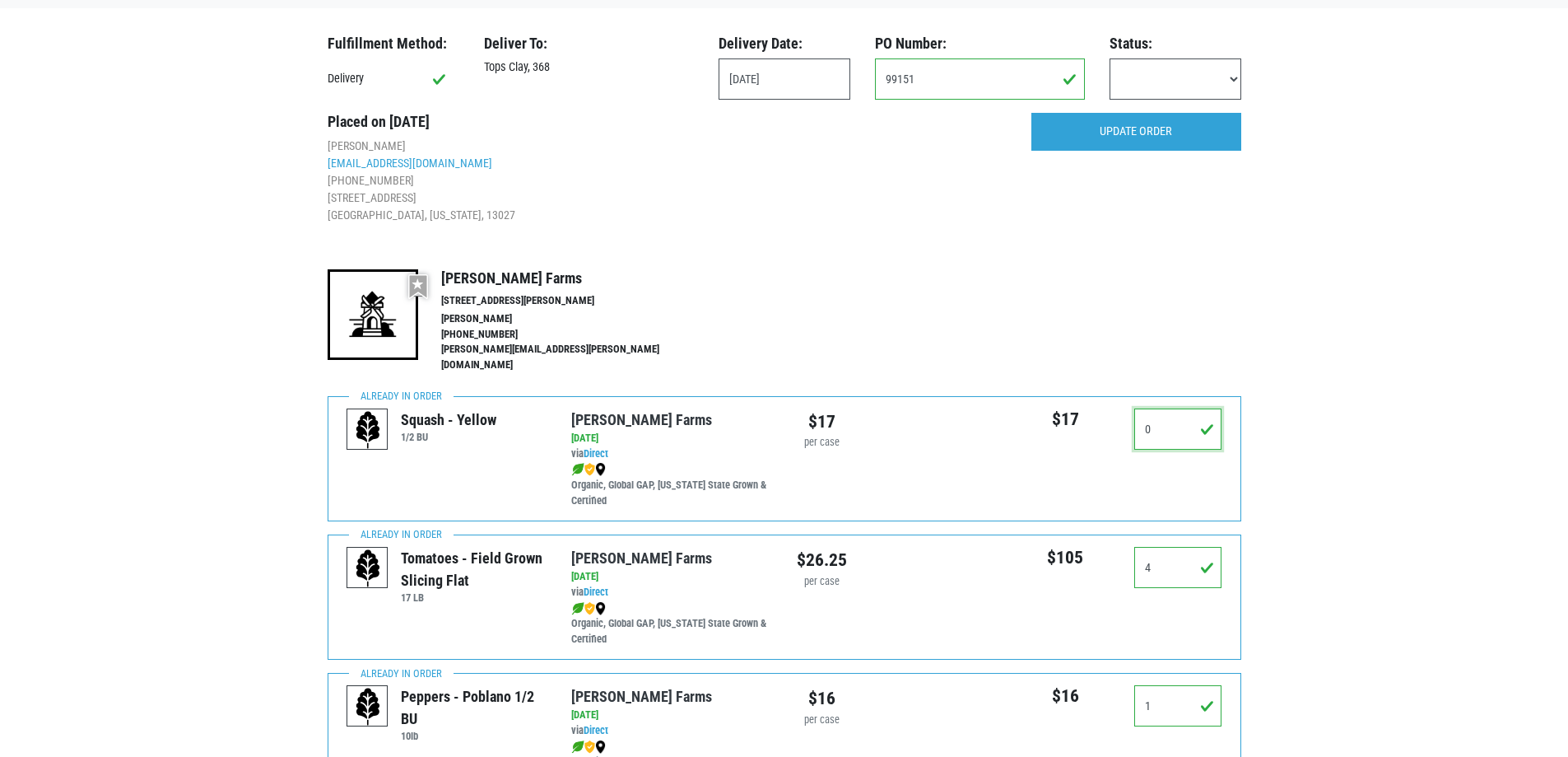
scroll to position [0, 0]
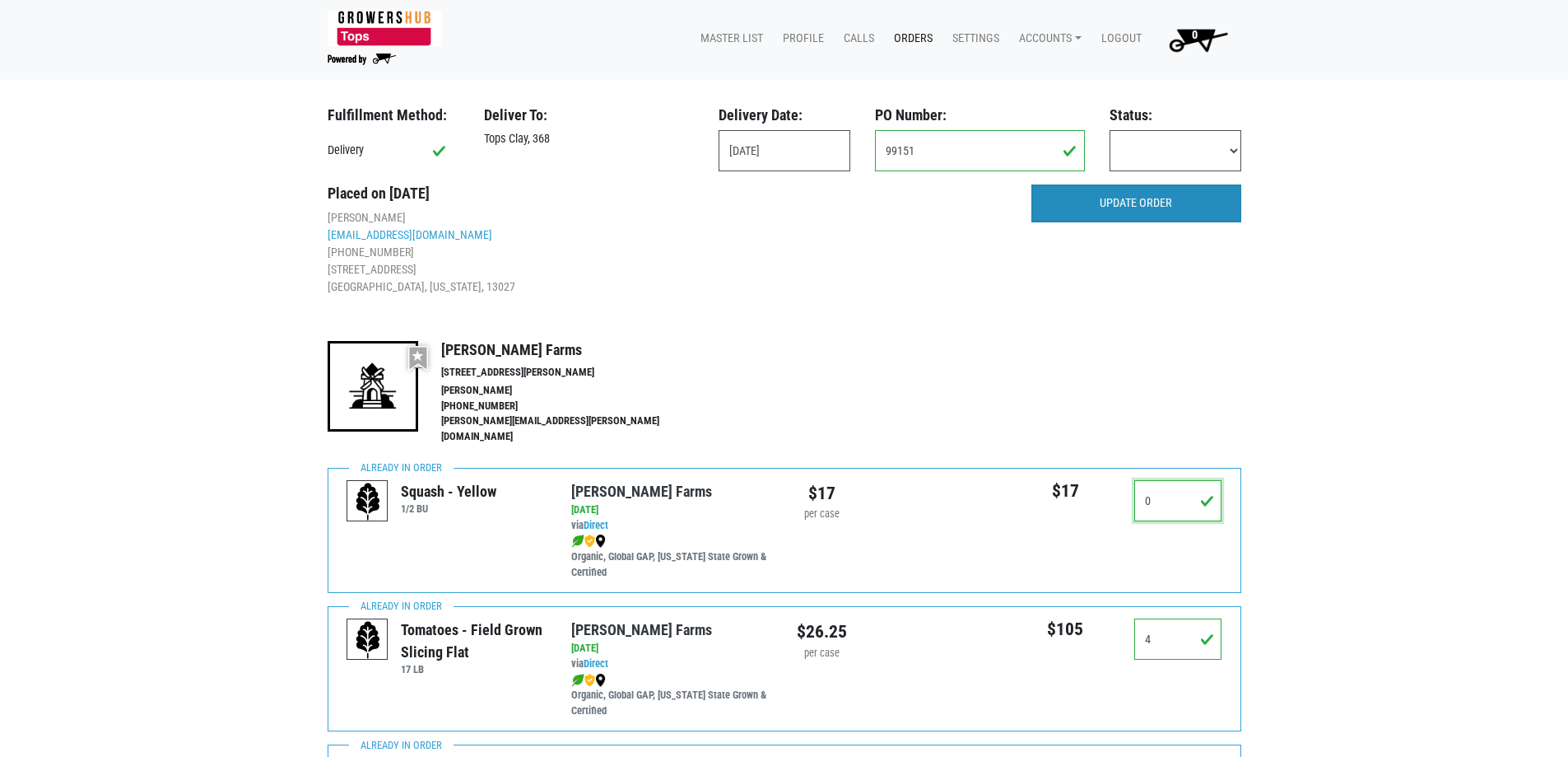
type input "0"
click at [1154, 203] on input "UPDATE ORDER" at bounding box center [1136, 203] width 210 height 38
